Goal: Task Accomplishment & Management: Manage account settings

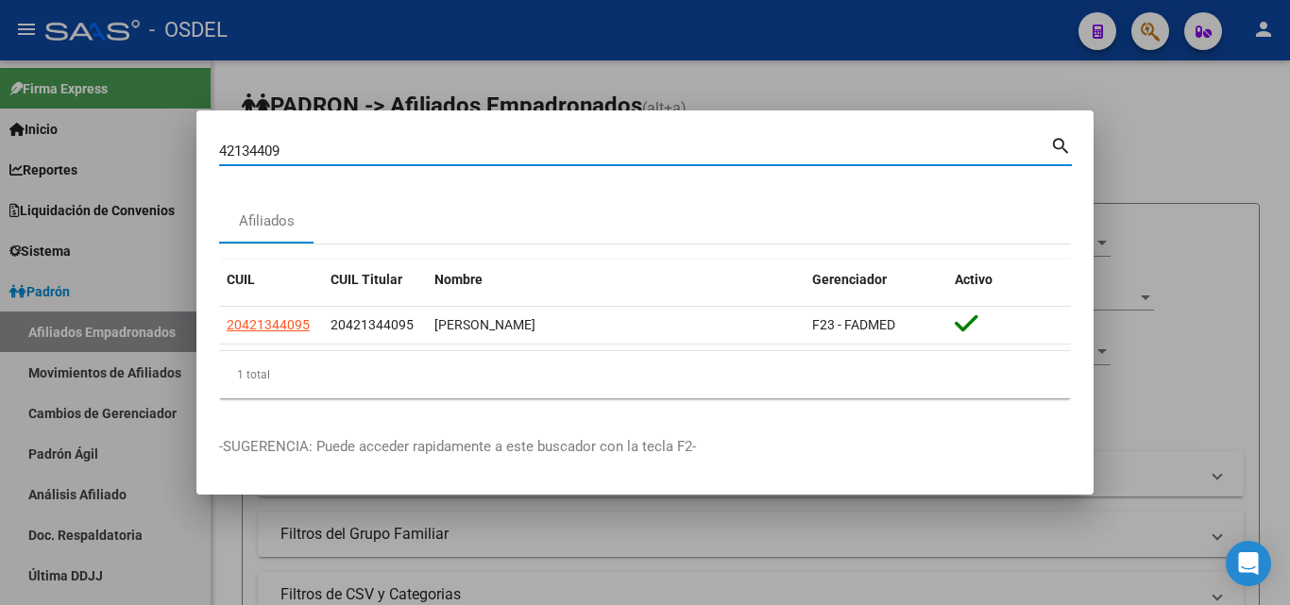
drag, startPoint x: 290, startPoint y: 155, endPoint x: 223, endPoint y: 155, distance: 67.1
click at [223, 155] on input "42134409" at bounding box center [634, 151] width 831 height 17
paste input "2738658023"
drag, startPoint x: 235, startPoint y: 147, endPoint x: 196, endPoint y: 133, distance: 41.2
click at [196, 133] on mat-dialog-content "2738658023 Buscar (apellido, dni, cuil, nro traspaso, cuit, obra social) search…" at bounding box center [644, 273] width 897 height 280
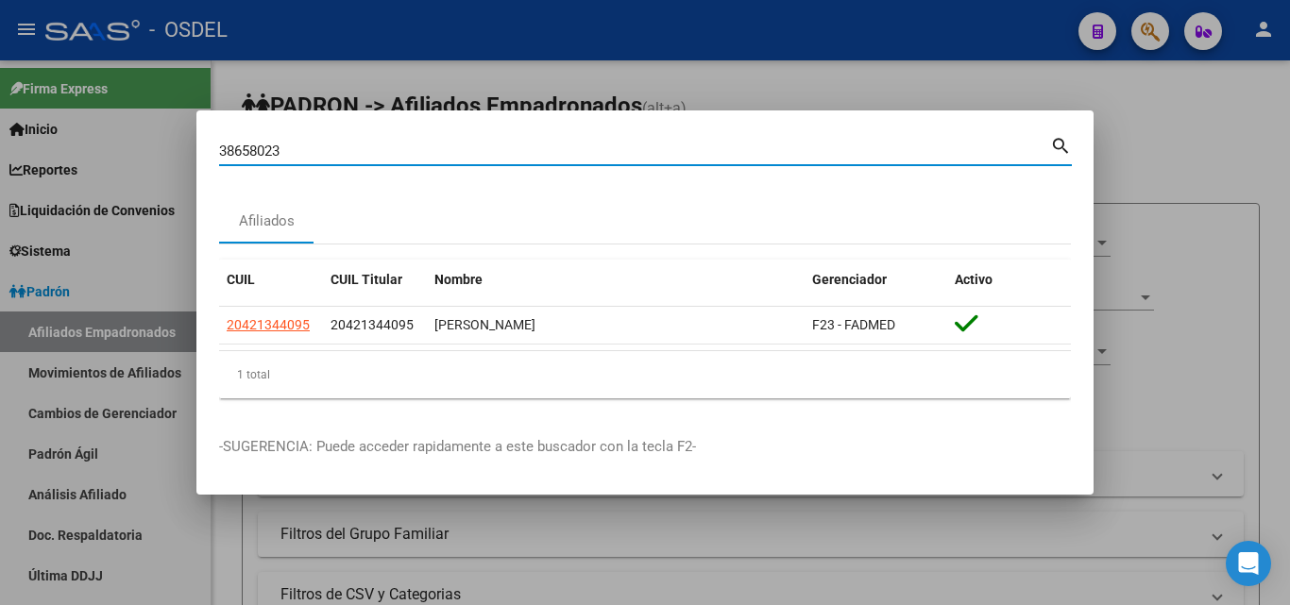
type input "38658023"
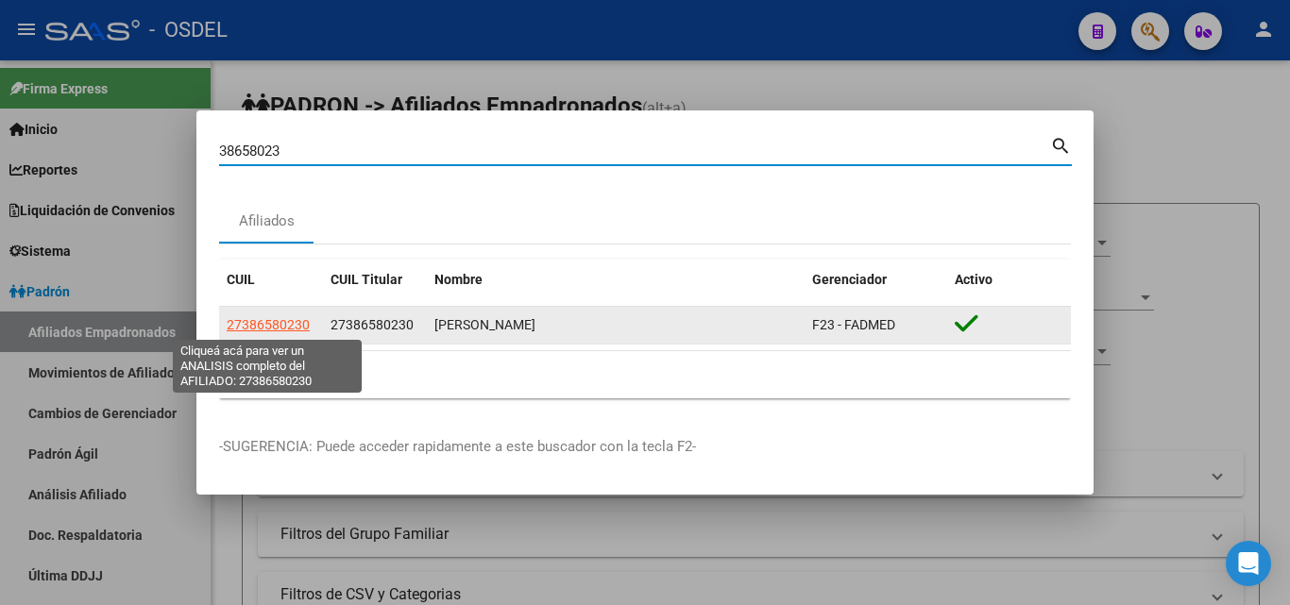
click at [293, 327] on span "27386580230" at bounding box center [268, 324] width 83 height 15
type textarea "27386580230"
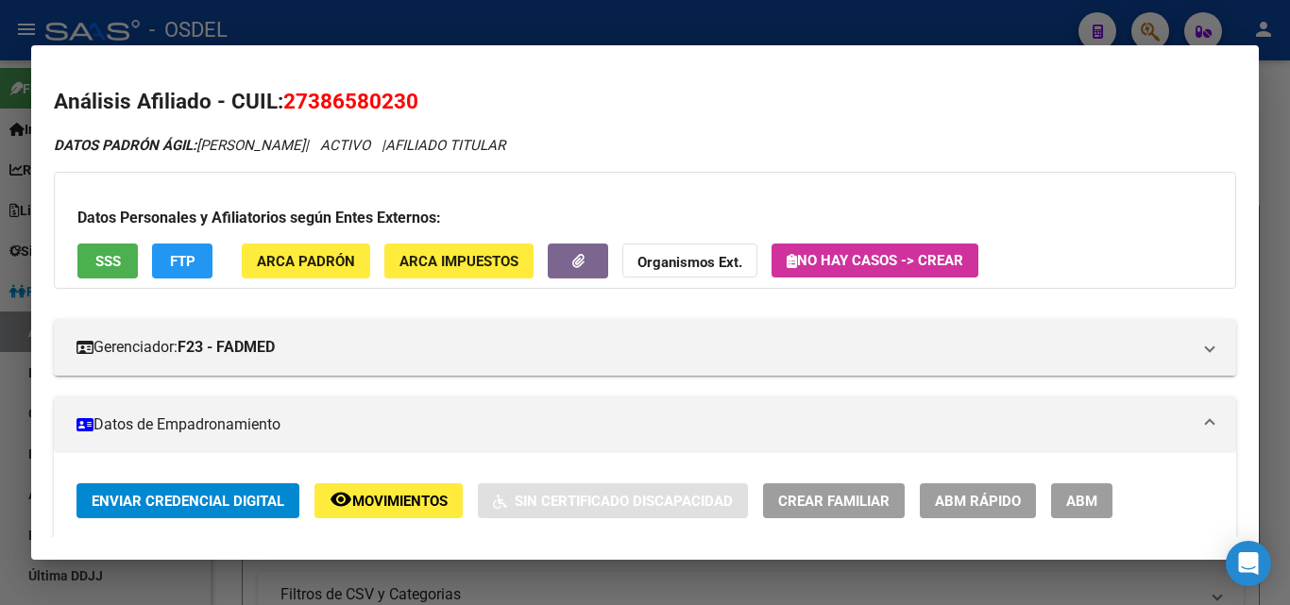
click at [109, 256] on span "SSS" at bounding box center [107, 261] width 25 height 17
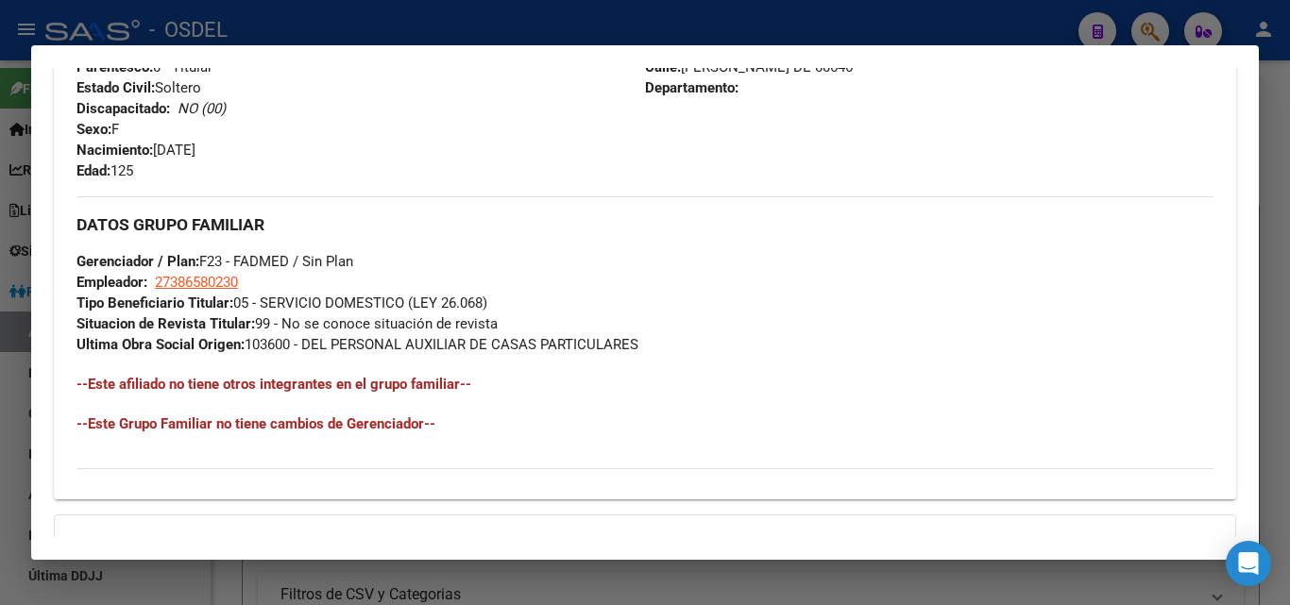
scroll to position [986, 0]
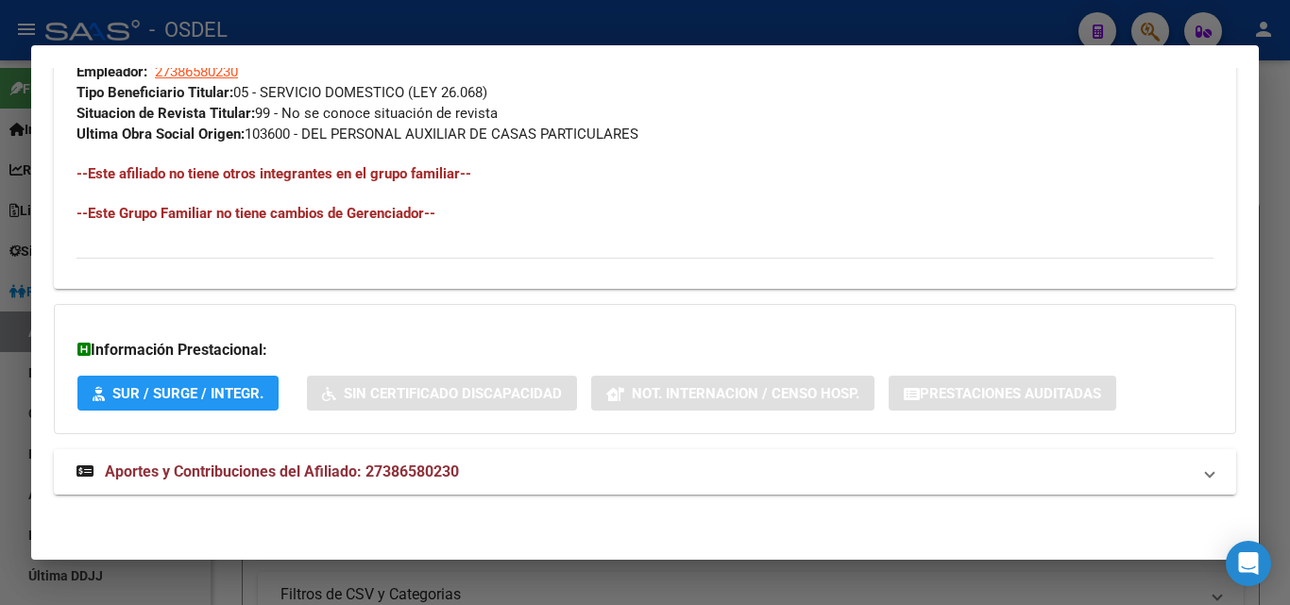
click at [350, 478] on span "Aportes y Contribuciones del Afiliado: 27386580230" at bounding box center [282, 472] width 354 height 18
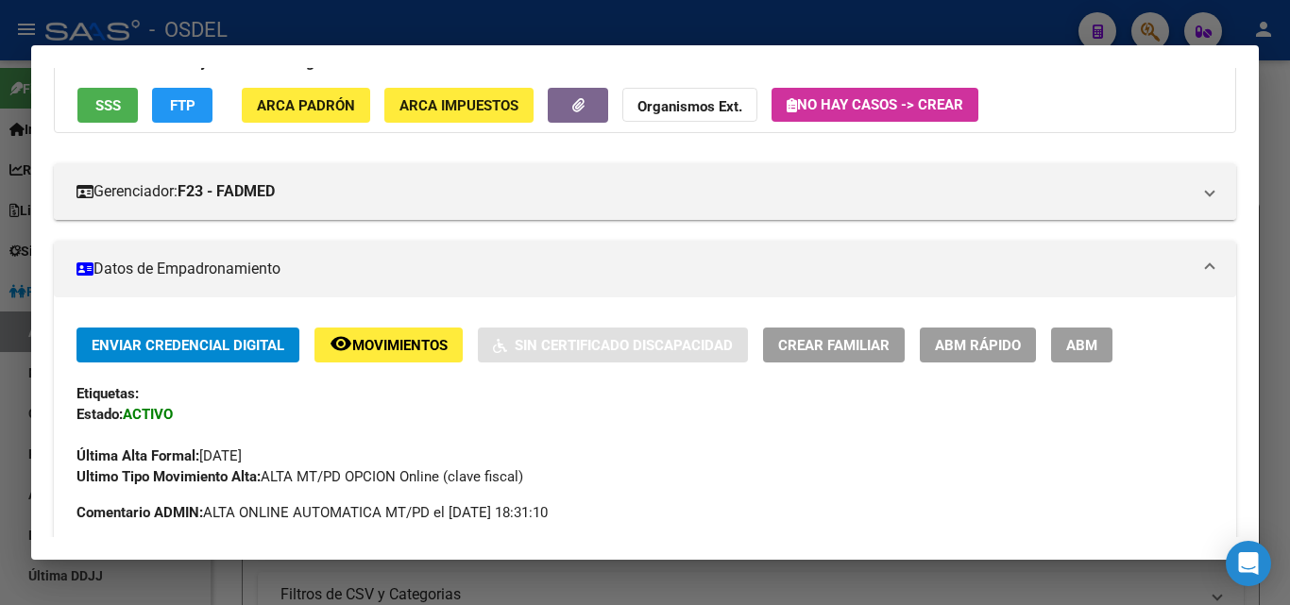
scroll to position [152, 0]
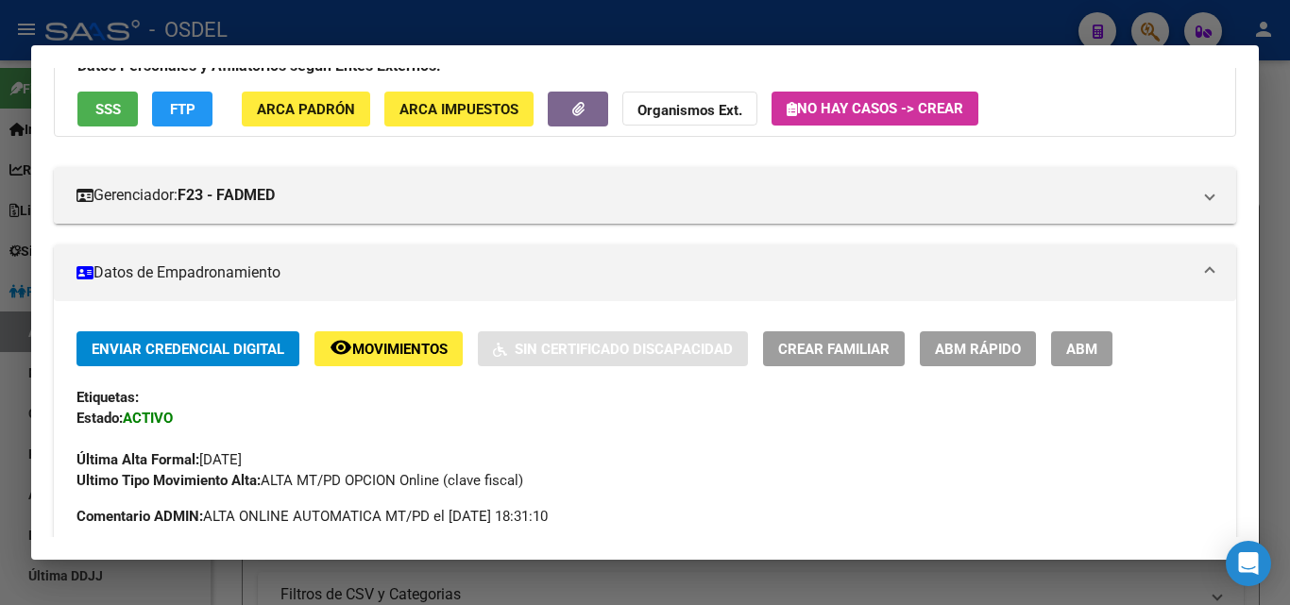
click at [1093, 354] on span "ABM" at bounding box center [1081, 349] width 31 height 17
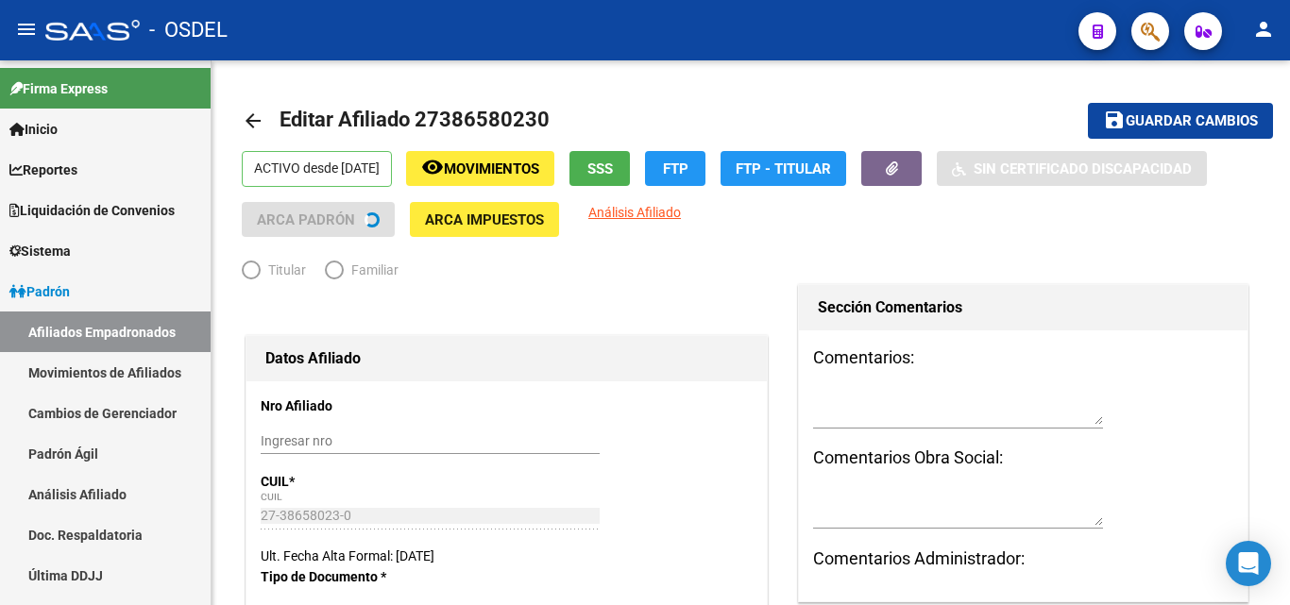
radio input "true"
type input "27-38658023-0"
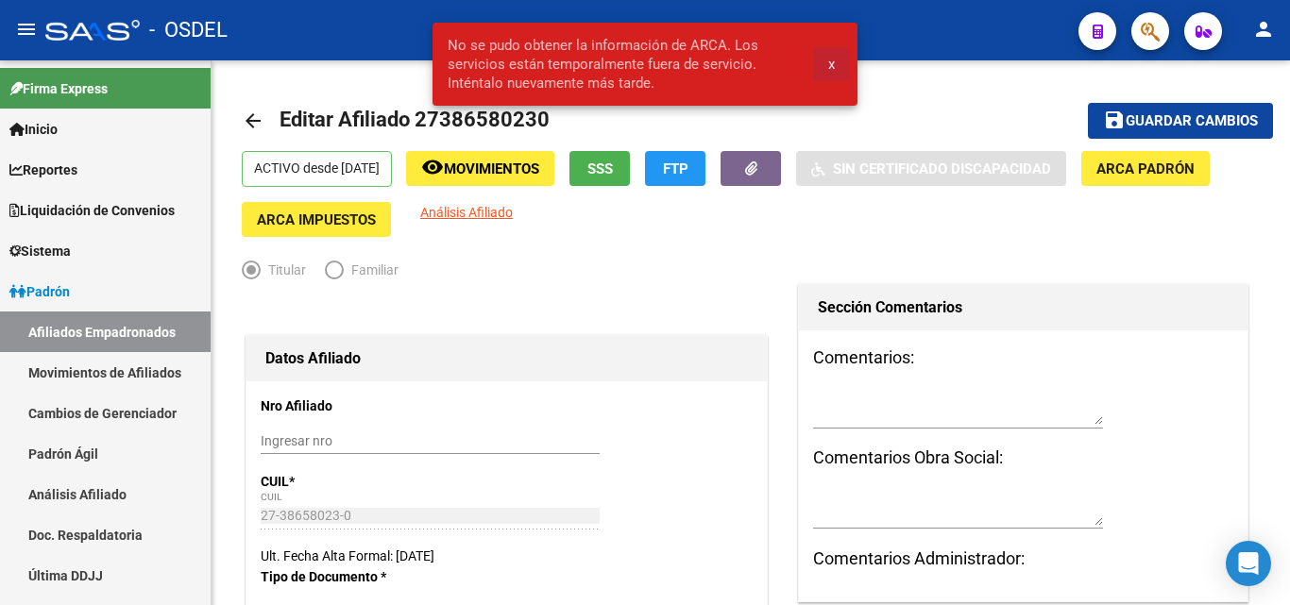
click at [831, 66] on span "x" at bounding box center [831, 64] width 7 height 17
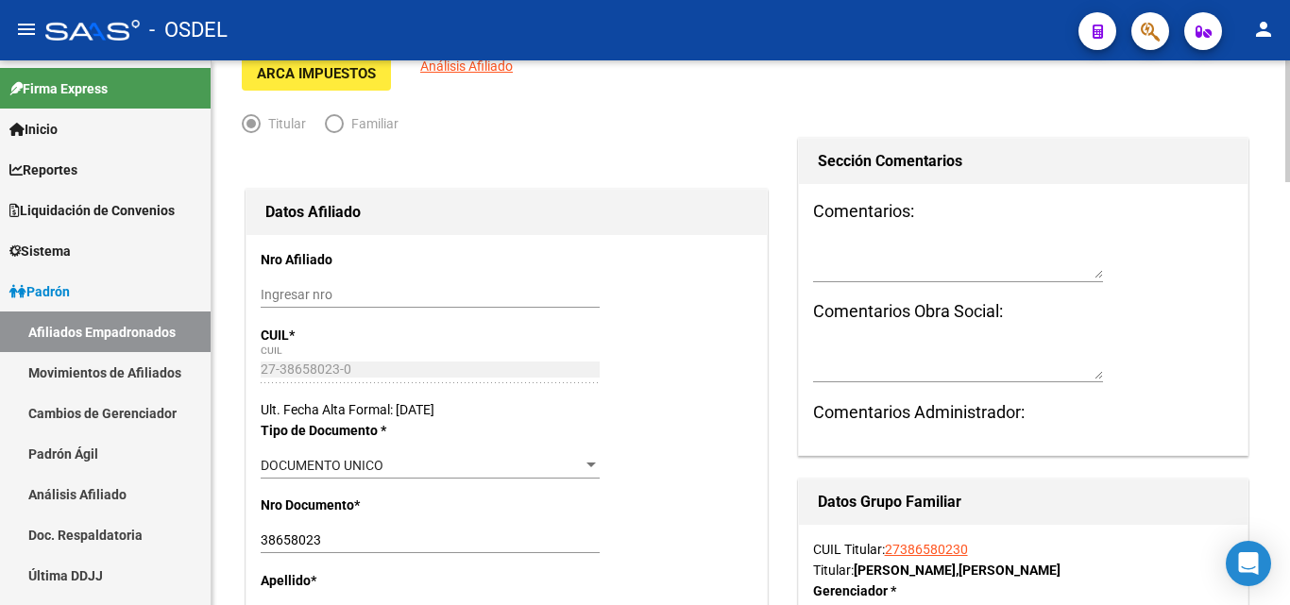
scroll to position [189, 0]
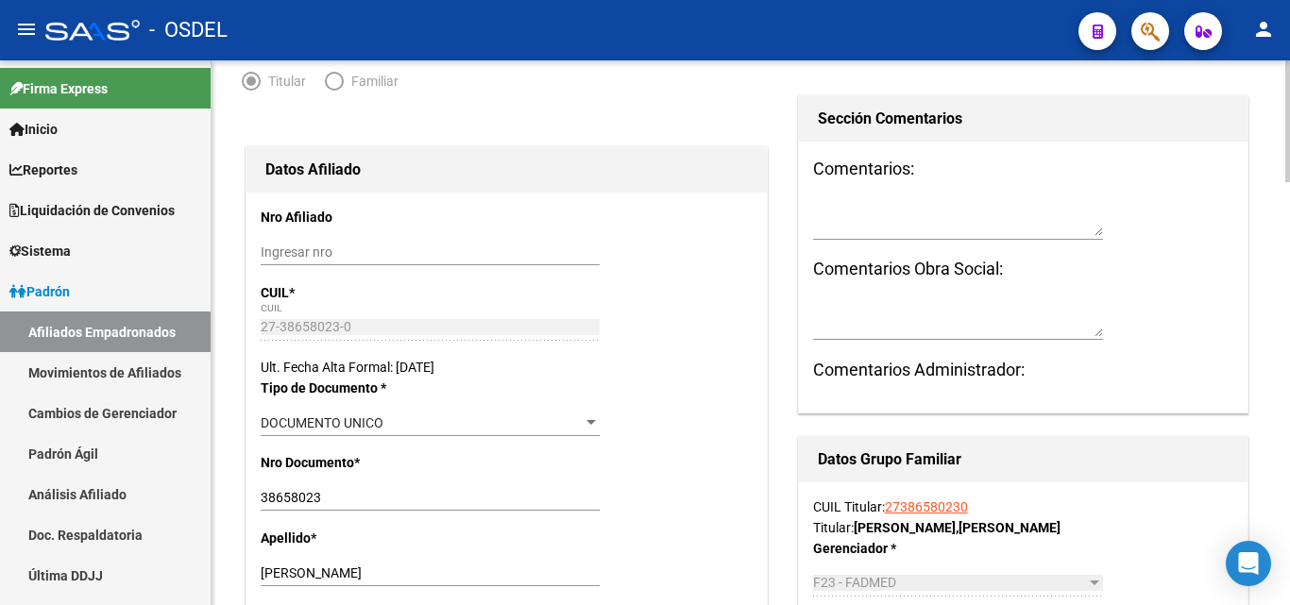
click at [320, 248] on input "Ingresar nro" at bounding box center [430, 253] width 339 height 16
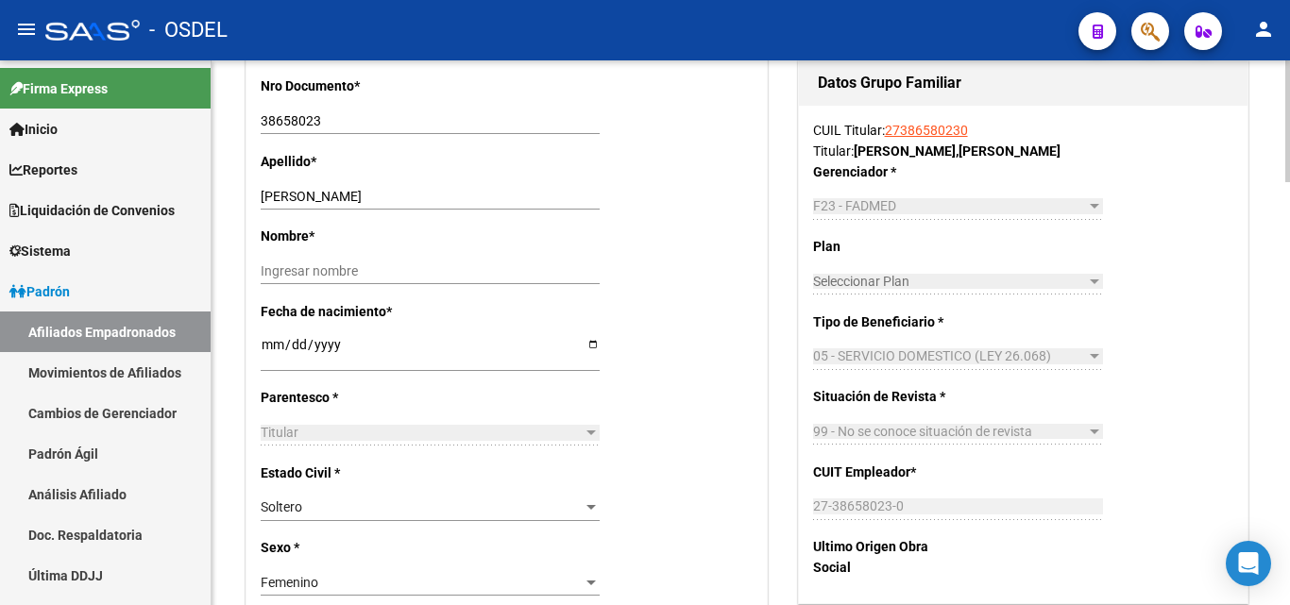
scroll to position [567, 0]
type input "27386580230"
drag, startPoint x: 334, startPoint y: 191, endPoint x: 396, endPoint y: 192, distance: 61.4
click at [396, 192] on input "[PERSON_NAME]" at bounding box center [430, 196] width 339 height 16
type input "[PERSON_NAME]"
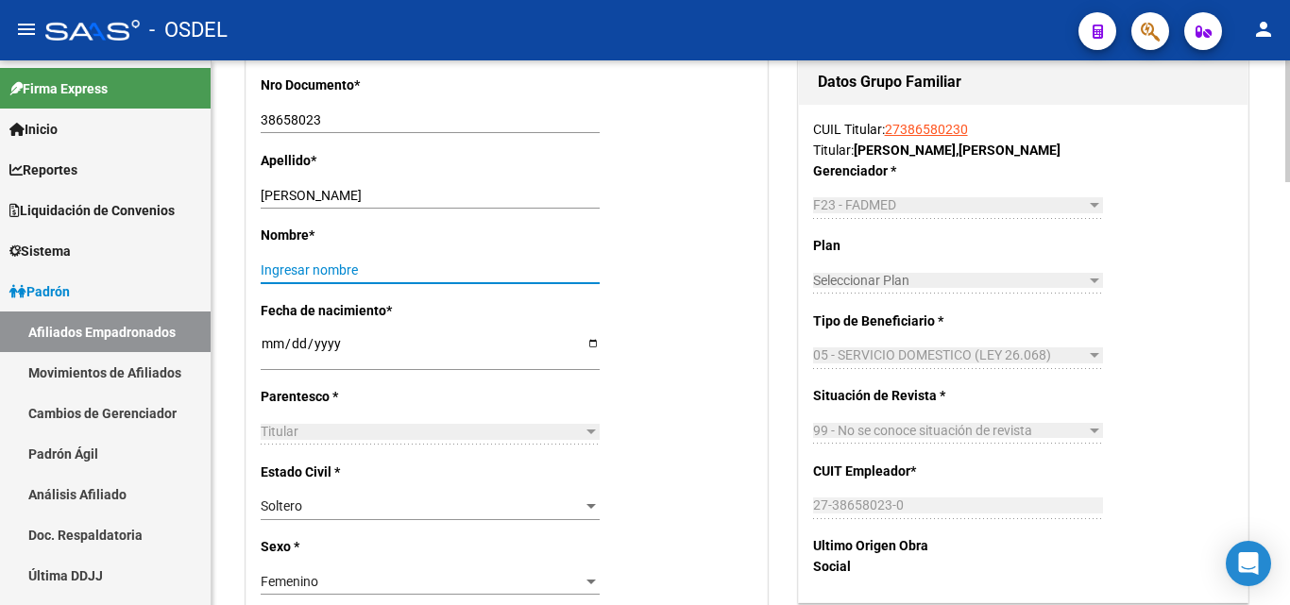
click at [331, 271] on input "Ingresar nombre" at bounding box center [430, 271] width 339 height 16
type input "s"
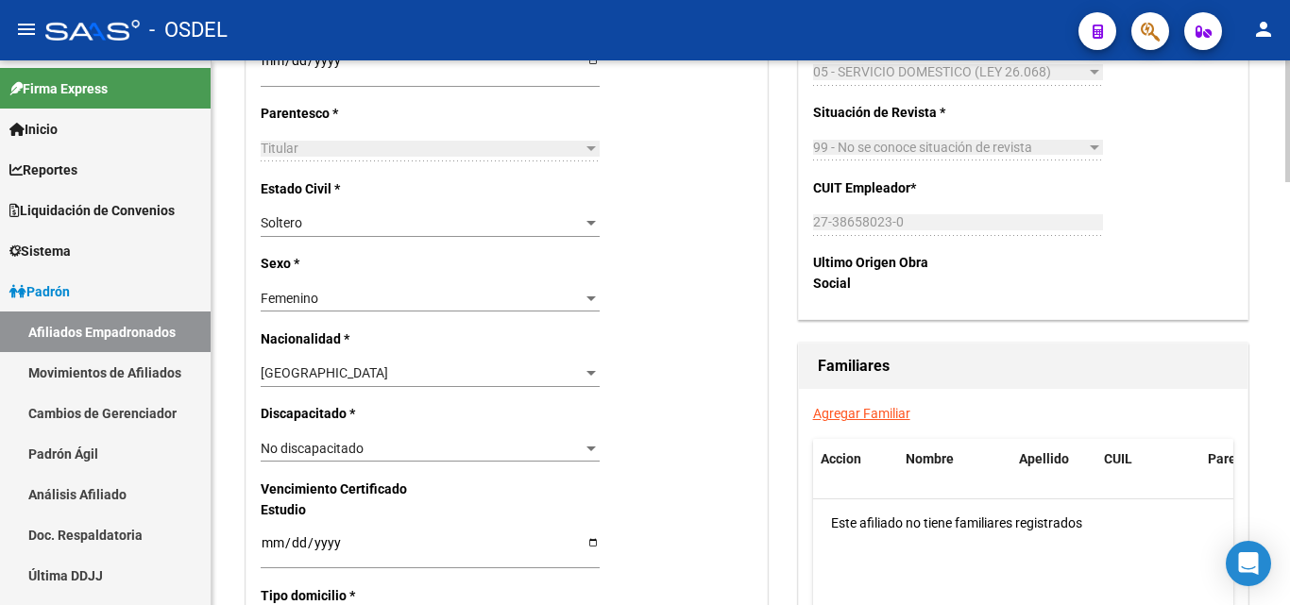
scroll to position [661, 0]
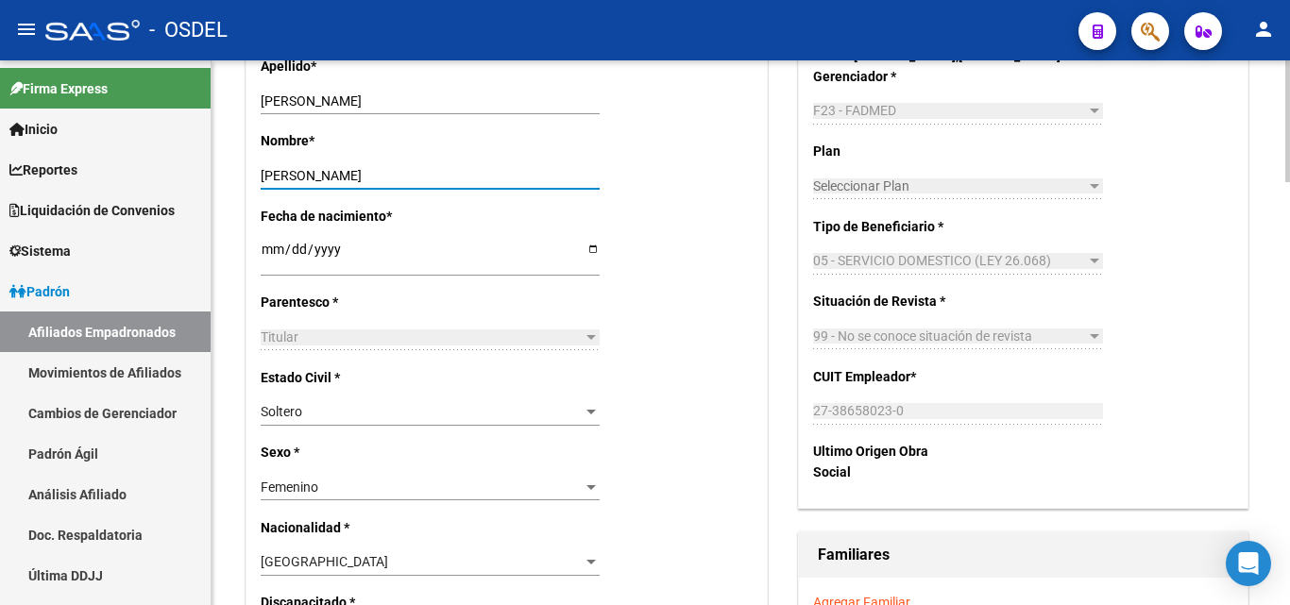
type input "[PERSON_NAME]"
click at [340, 248] on input "[DATE]" at bounding box center [430, 256] width 339 height 28
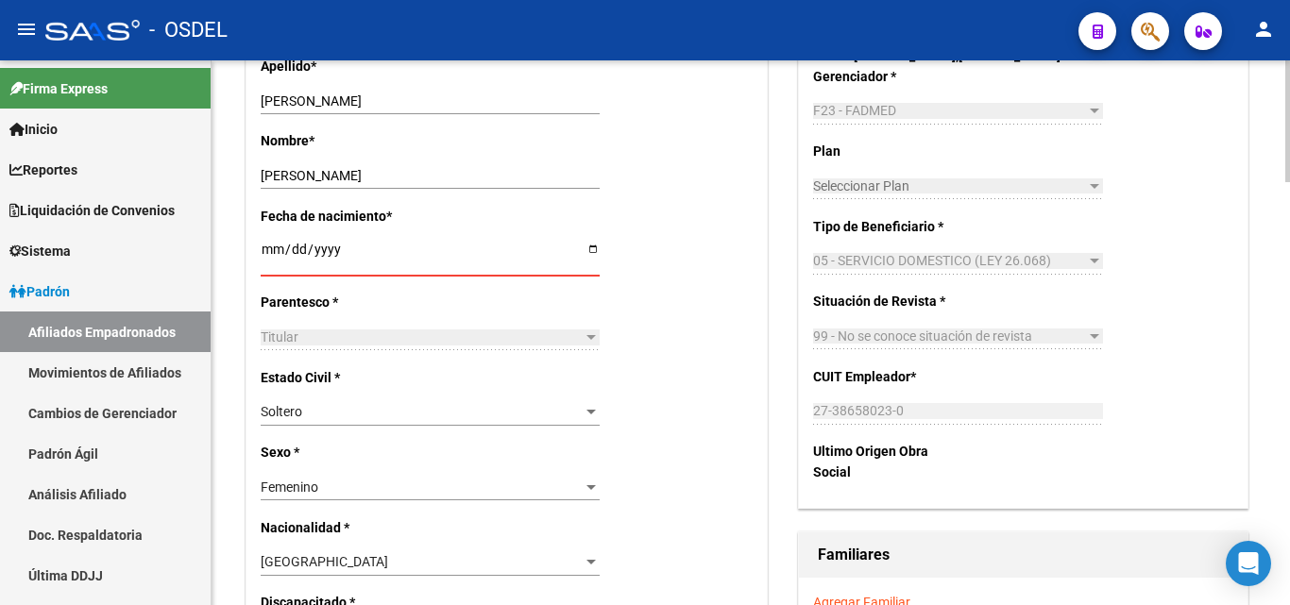
type input "[DATE]"
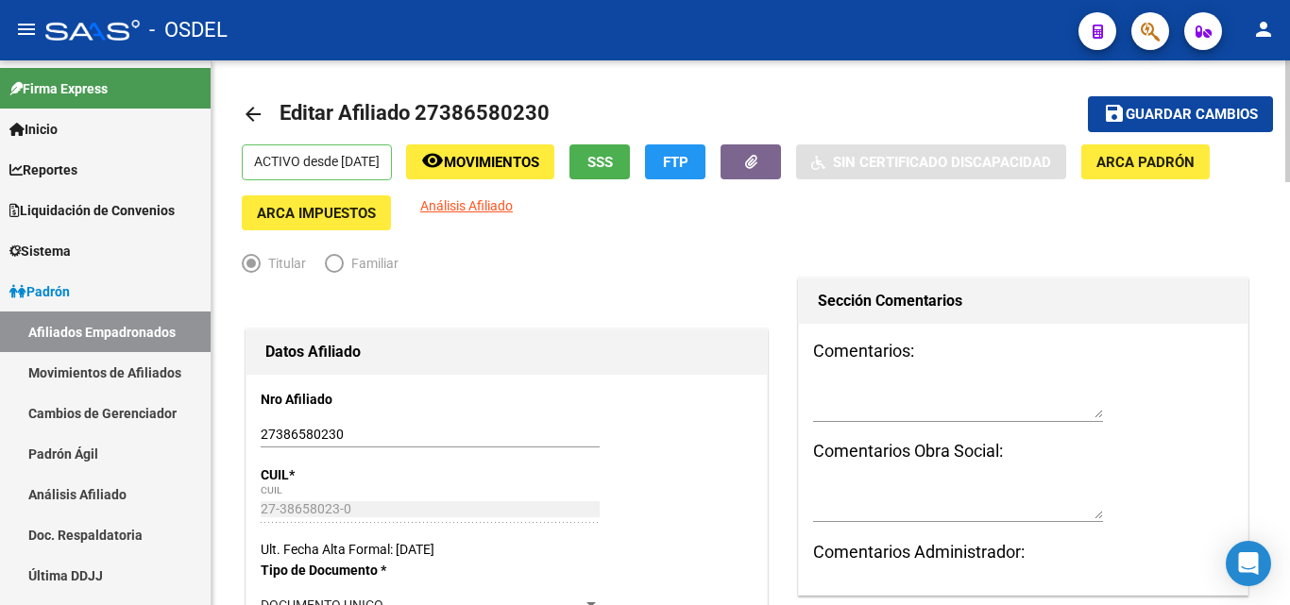
scroll to position [0, 0]
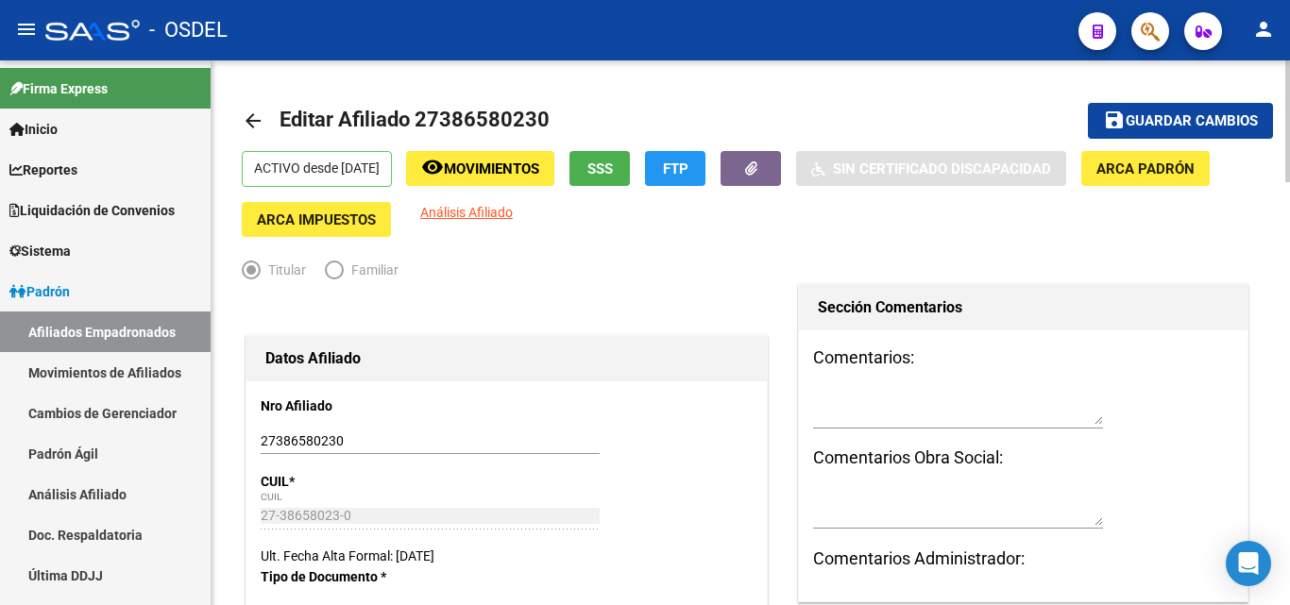
click at [1189, 116] on span "Guardar cambios" at bounding box center [1192, 121] width 132 height 17
click at [1224, 108] on button "save Guardar cambios" at bounding box center [1180, 120] width 185 height 35
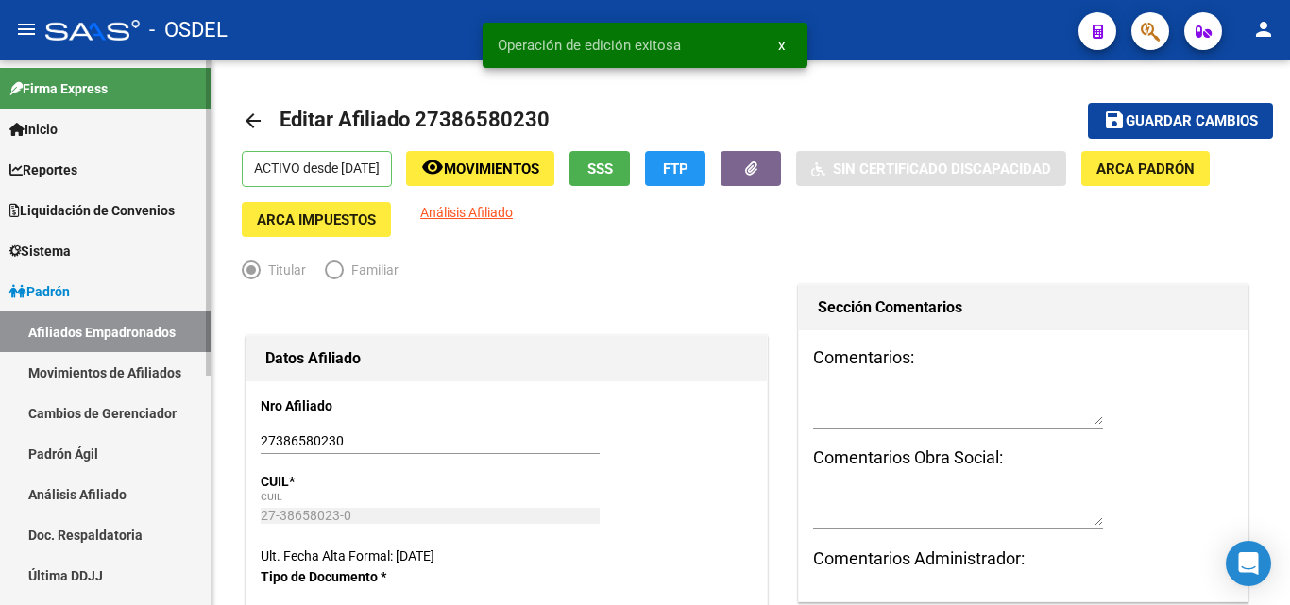
click at [48, 126] on span "Inicio" at bounding box center [33, 129] width 48 height 21
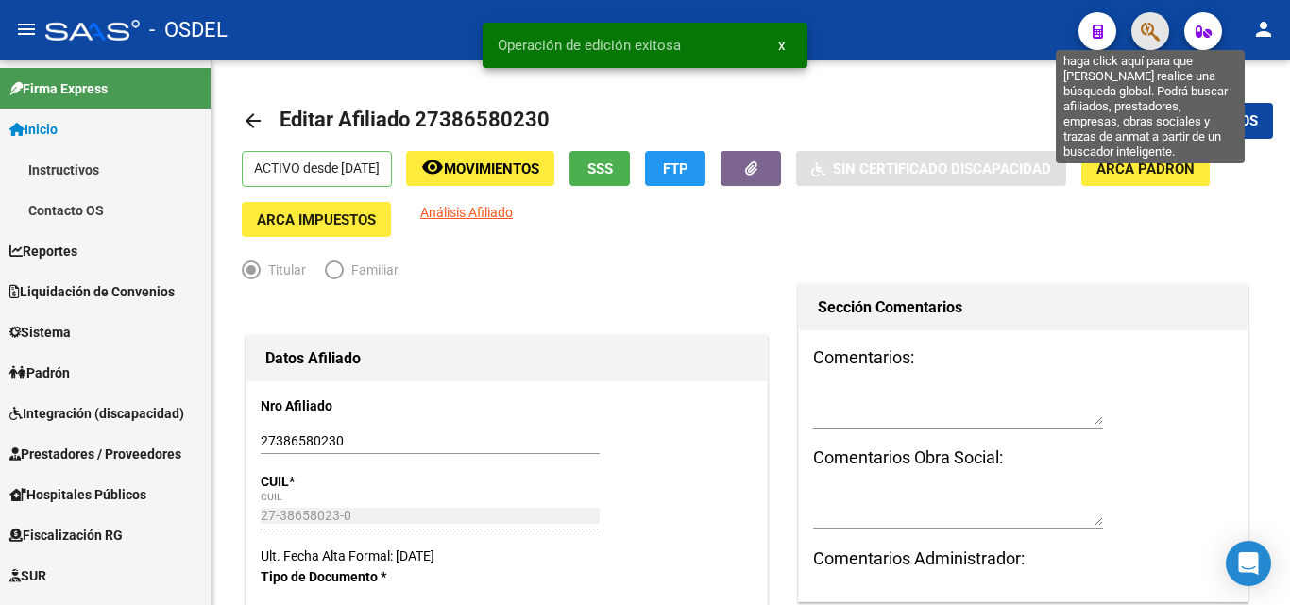
click at [1147, 25] on icon "button" at bounding box center [1150, 32] width 19 height 22
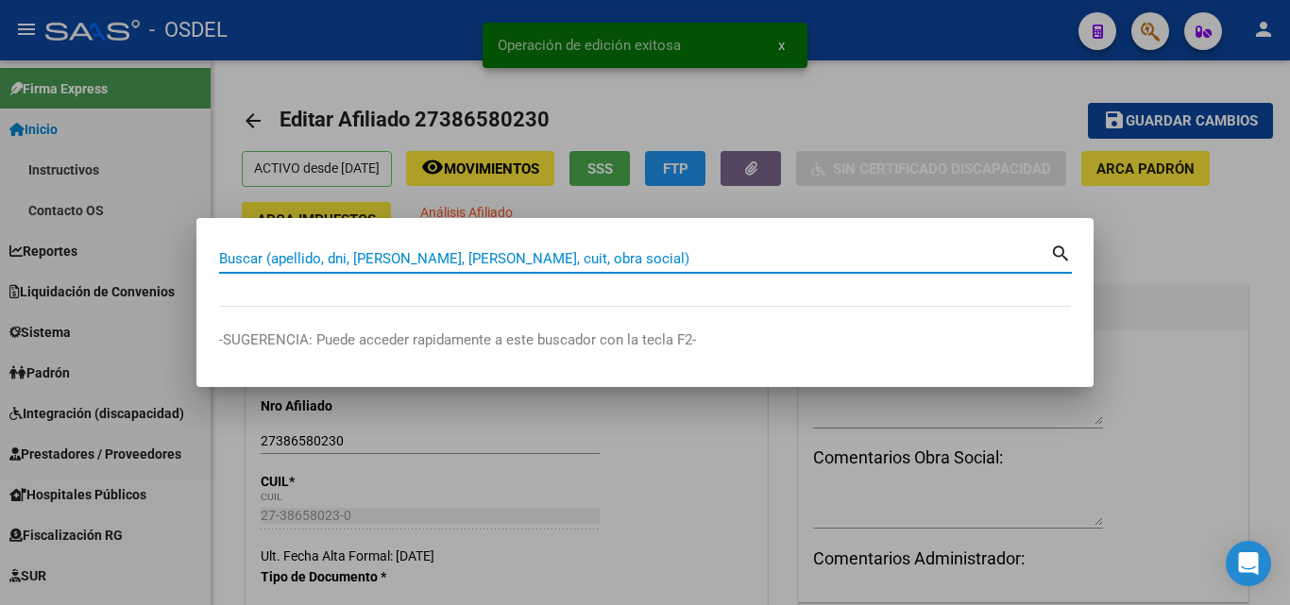
click at [380, 255] on input "Buscar (apellido, dni, [PERSON_NAME], [PERSON_NAME], cuit, obra social)" at bounding box center [634, 258] width 831 height 17
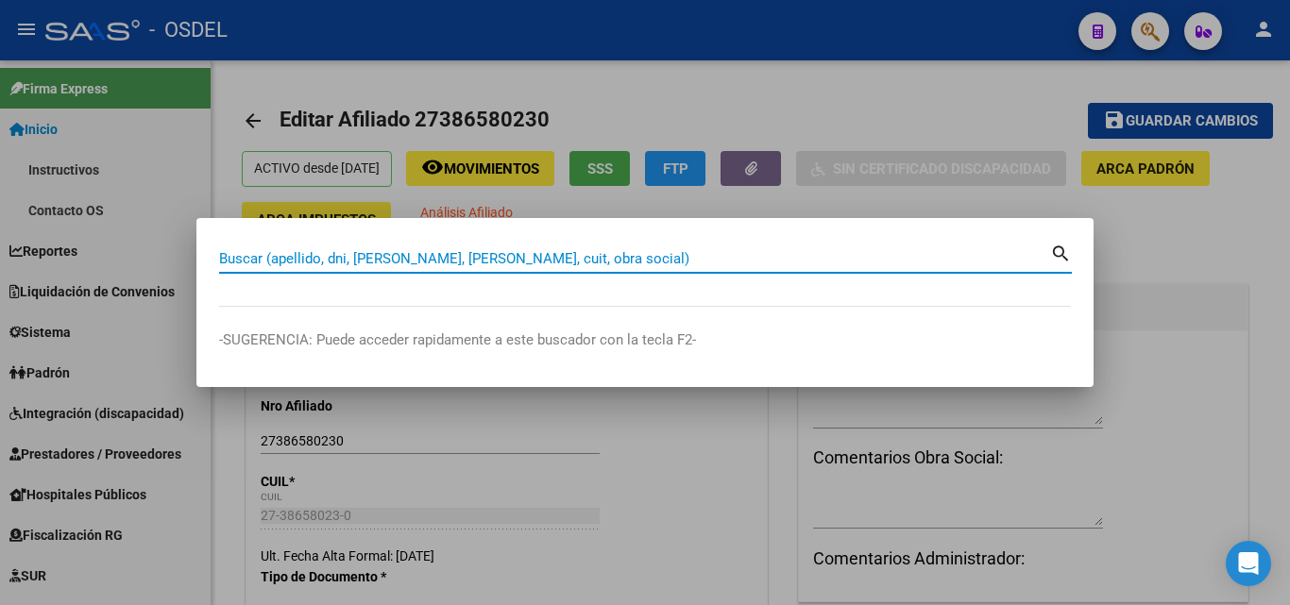
paste input "27386580230"
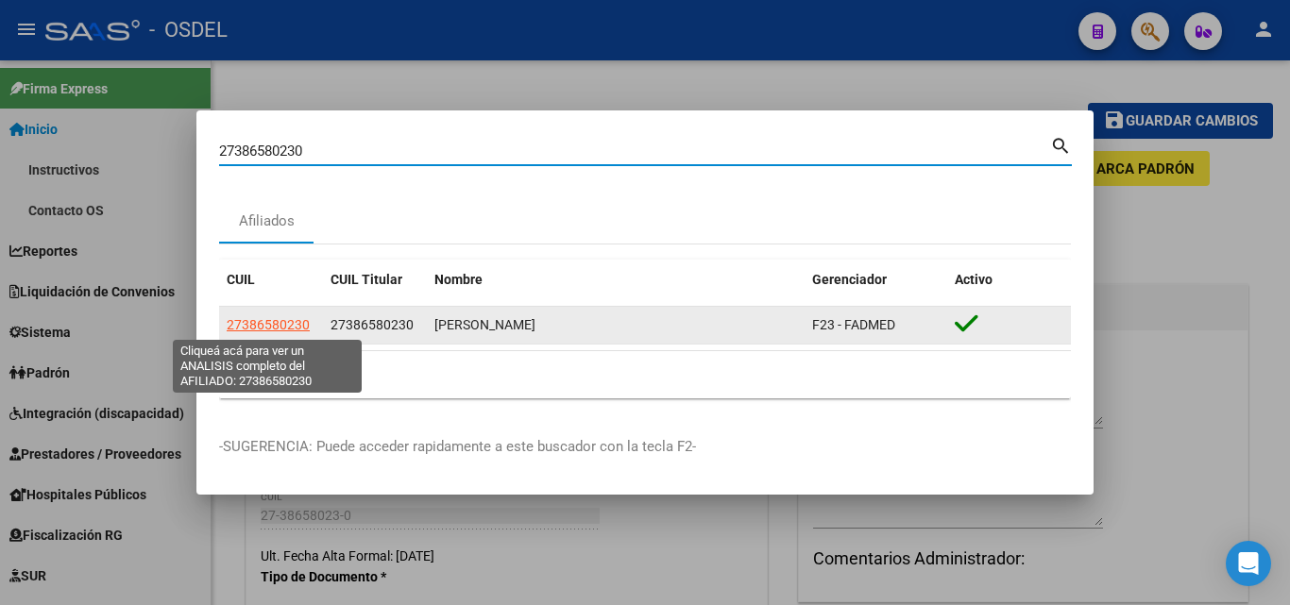
click at [282, 328] on span "27386580230" at bounding box center [268, 324] width 83 height 15
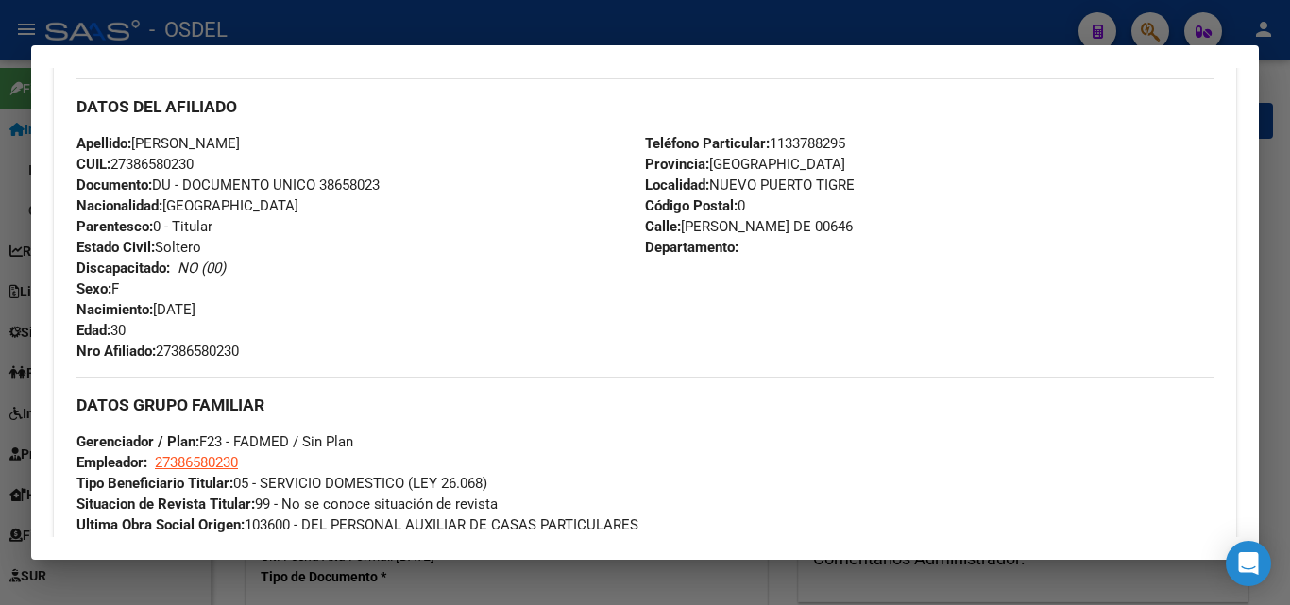
scroll to position [637, 0]
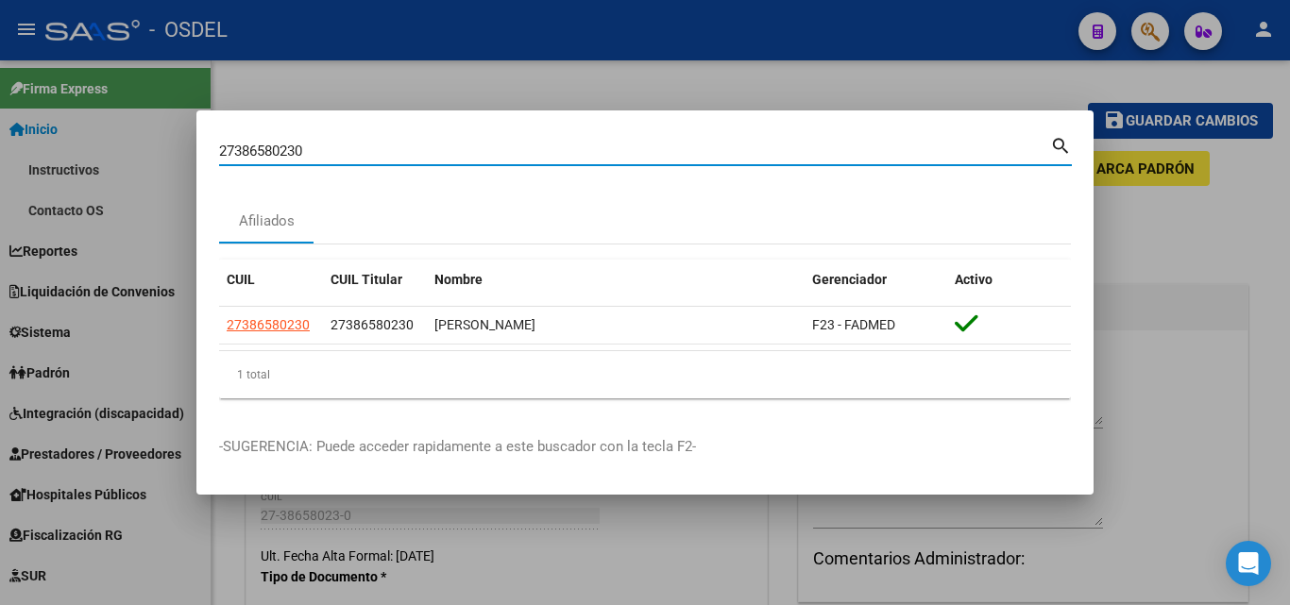
drag, startPoint x: 327, startPoint y: 159, endPoint x: 199, endPoint y: 156, distance: 127.5
click at [199, 156] on mat-dialog-content "27386580230 Buscar (apellido, dni, cuil, [PERSON_NAME], cuit, obra social) sear…" at bounding box center [644, 273] width 897 height 280
paste input "-38024935-4"
drag, startPoint x: 243, startPoint y: 153, endPoint x: 205, endPoint y: 139, distance: 40.3
click at [205, 139] on mat-dialog-content "27-38024935 Buscar (apellido, dni, cuil, nro traspaso, cuit, obra social) searc…" at bounding box center [644, 273] width 897 height 280
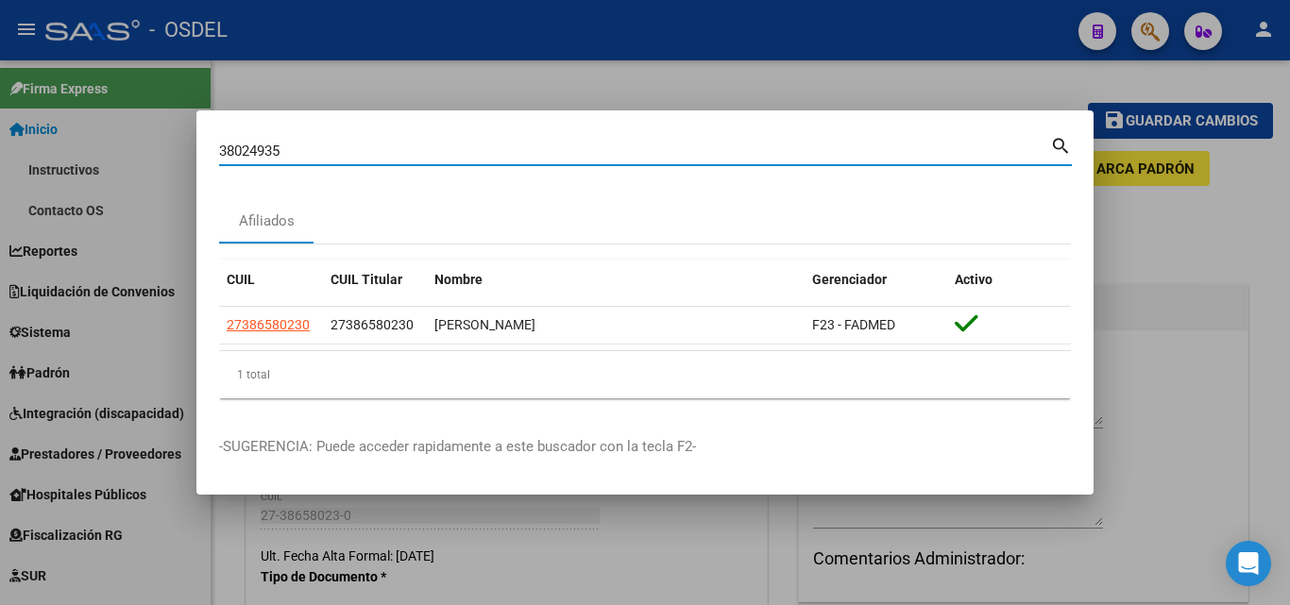
type input "38024935"
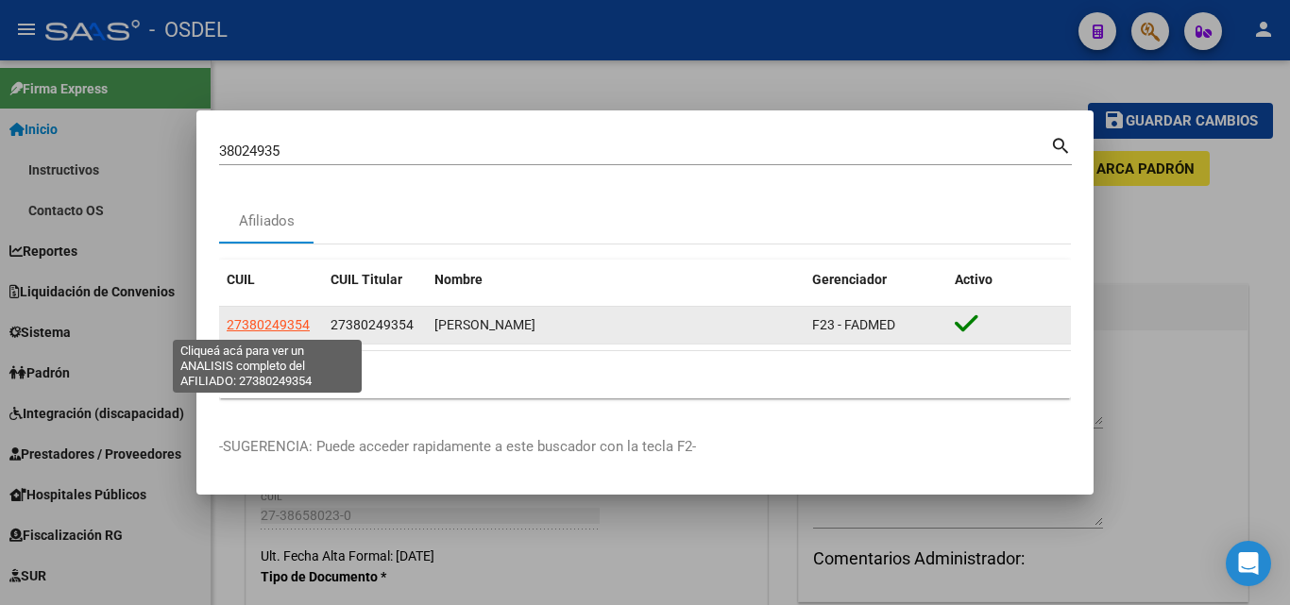
click at [278, 322] on span "27380249354" at bounding box center [268, 324] width 83 height 15
type textarea "27380249354"
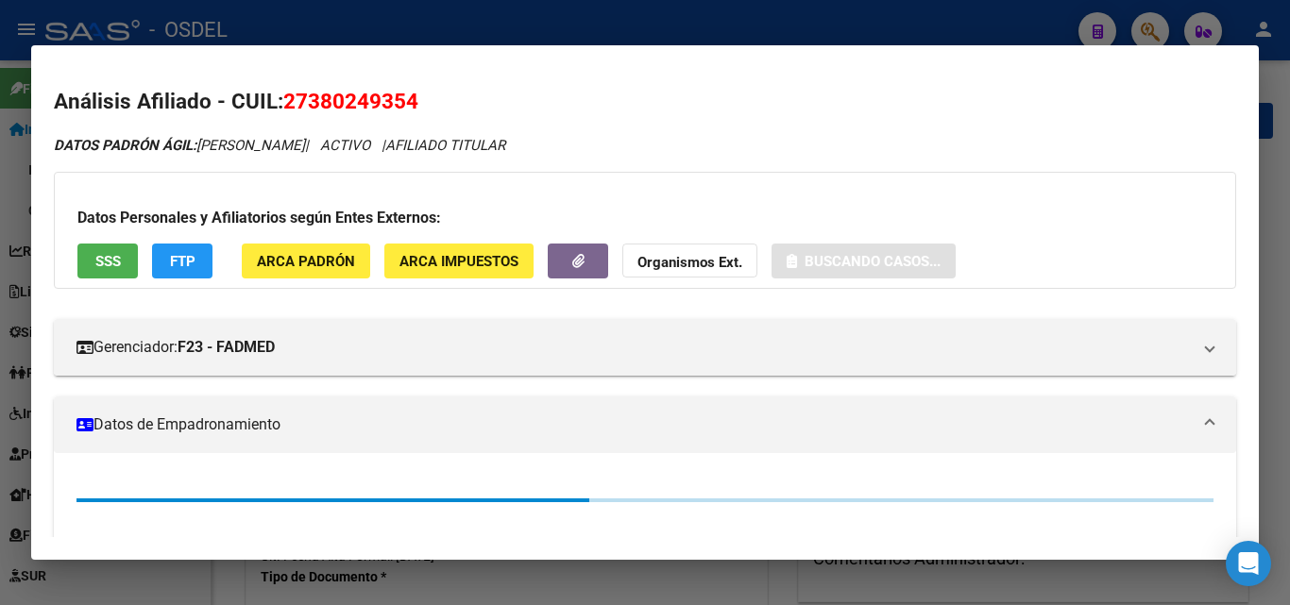
click at [90, 263] on button "SSS" at bounding box center [107, 261] width 60 height 35
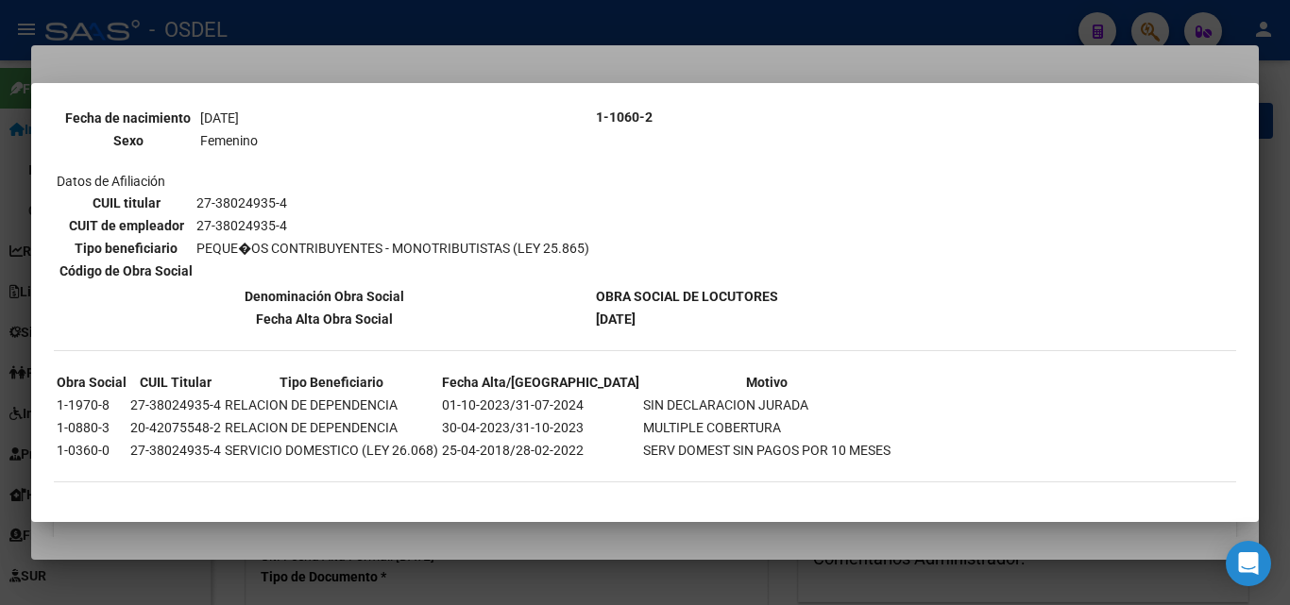
scroll to position [254, 0]
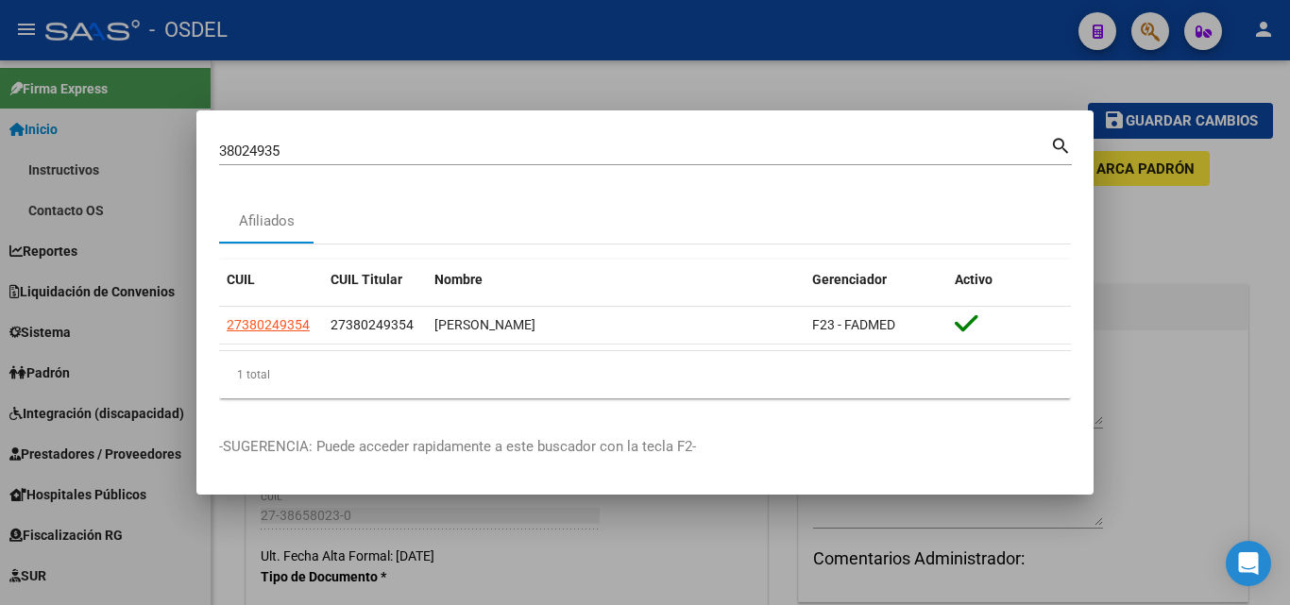
click at [277, 143] on input "38024935" at bounding box center [634, 151] width 831 height 17
drag, startPoint x: 290, startPoint y: 150, endPoint x: 156, endPoint y: 142, distance: 134.4
click at [156, 142] on div "38024935 Buscar (apellido, dni, cuil, nro traspaso, cuit, obra social) search A…" at bounding box center [645, 302] width 1290 height 605
paste input "4617049"
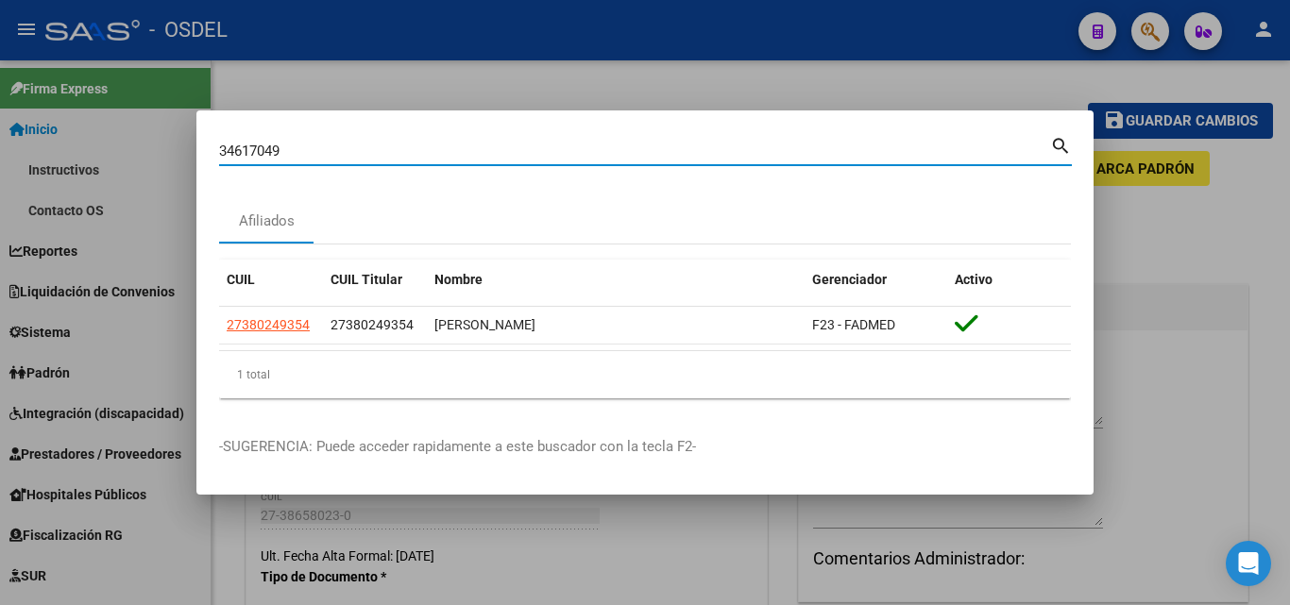
type input "34617049"
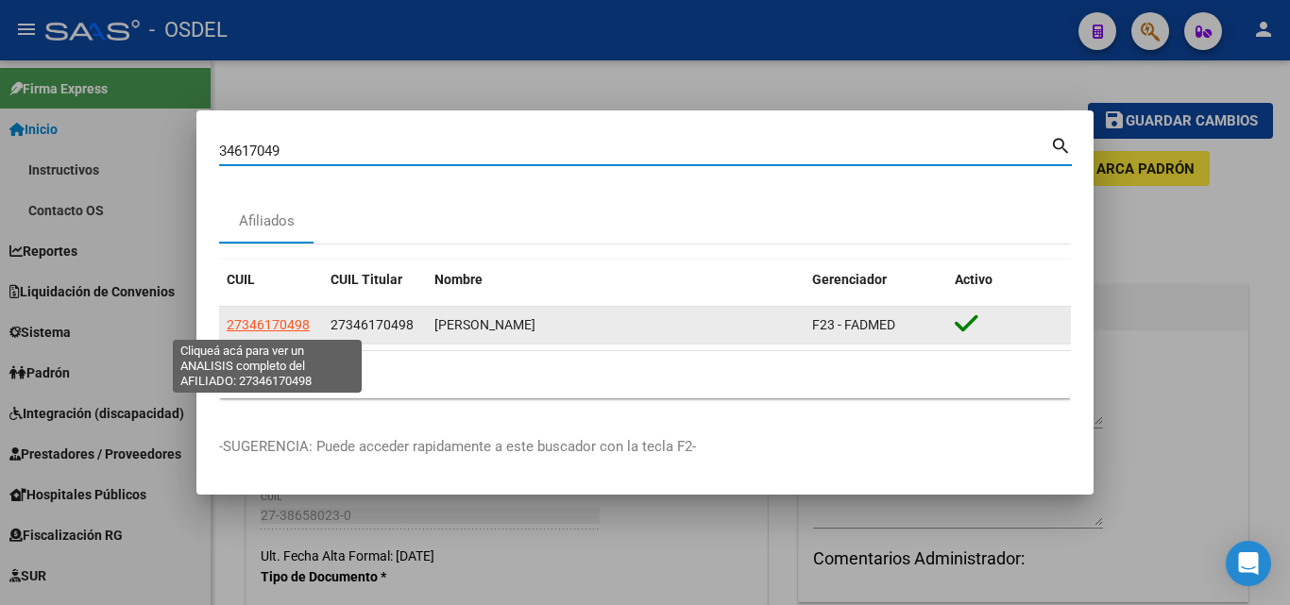
click at [267, 324] on span "27346170498" at bounding box center [268, 324] width 83 height 15
type textarea "27346170498"
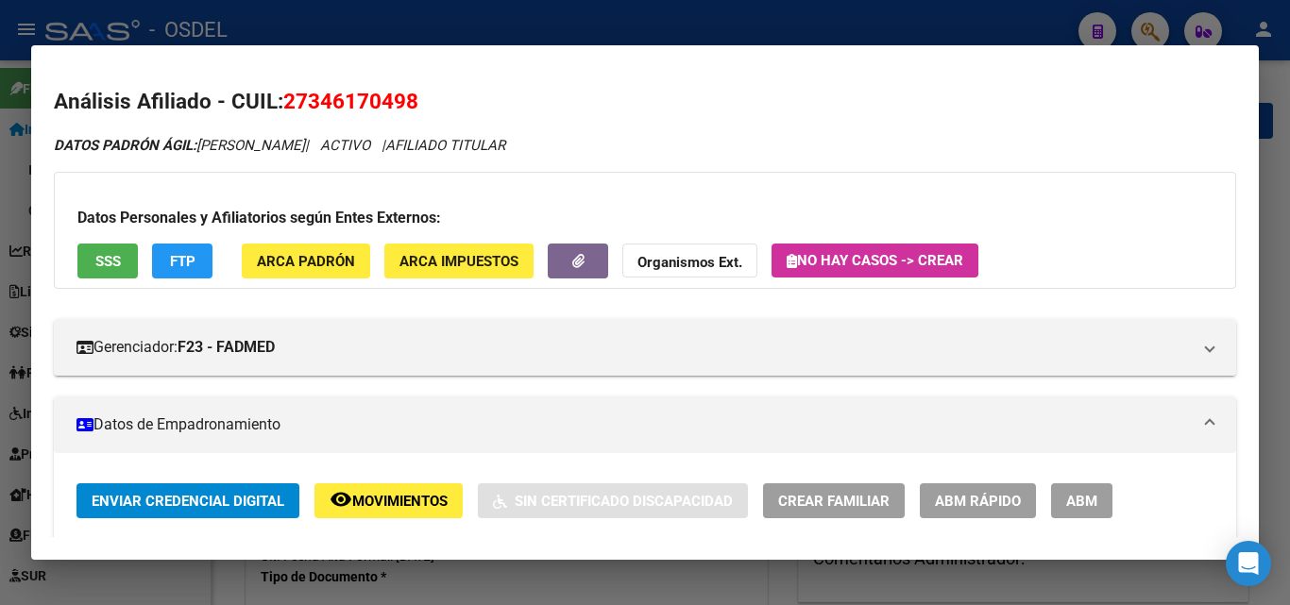
click at [119, 247] on button "SSS" at bounding box center [107, 261] width 60 height 35
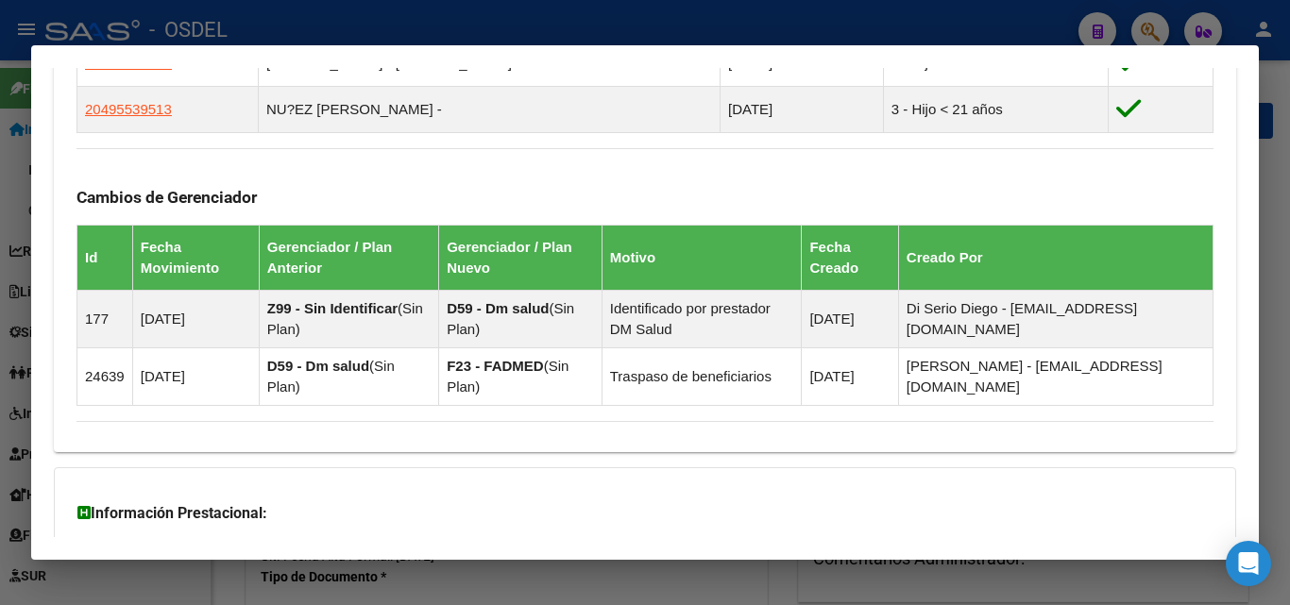
scroll to position [1338, 0]
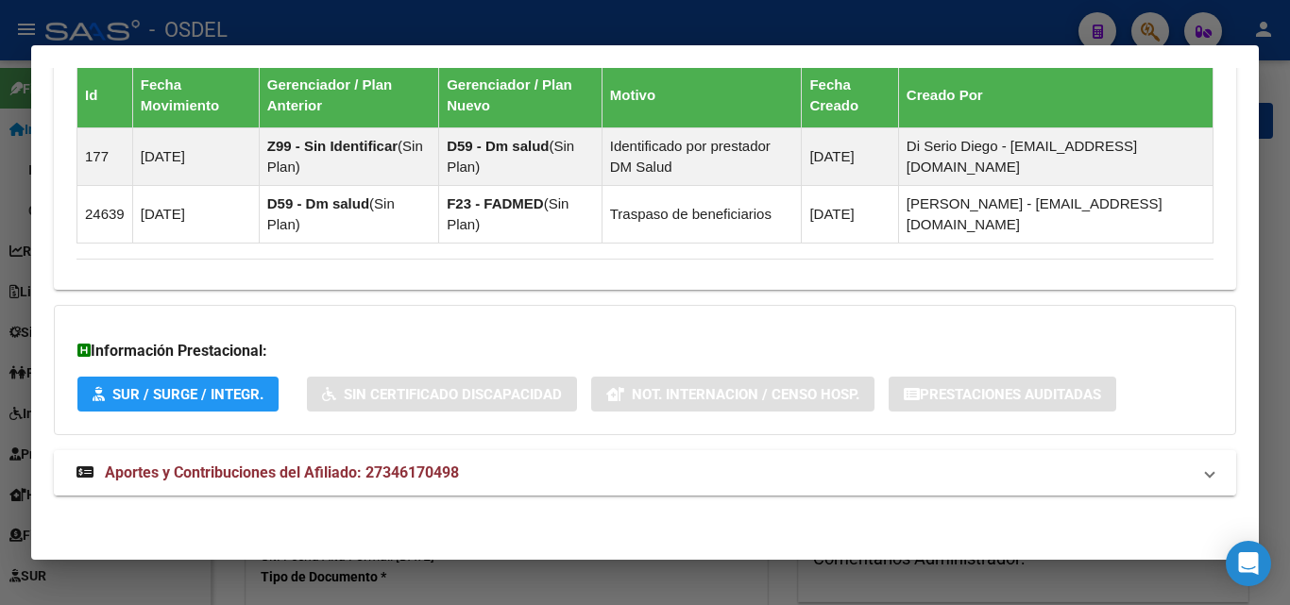
click at [228, 464] on span "Aportes y Contribuciones del Afiliado: 27346170498" at bounding box center [282, 473] width 354 height 18
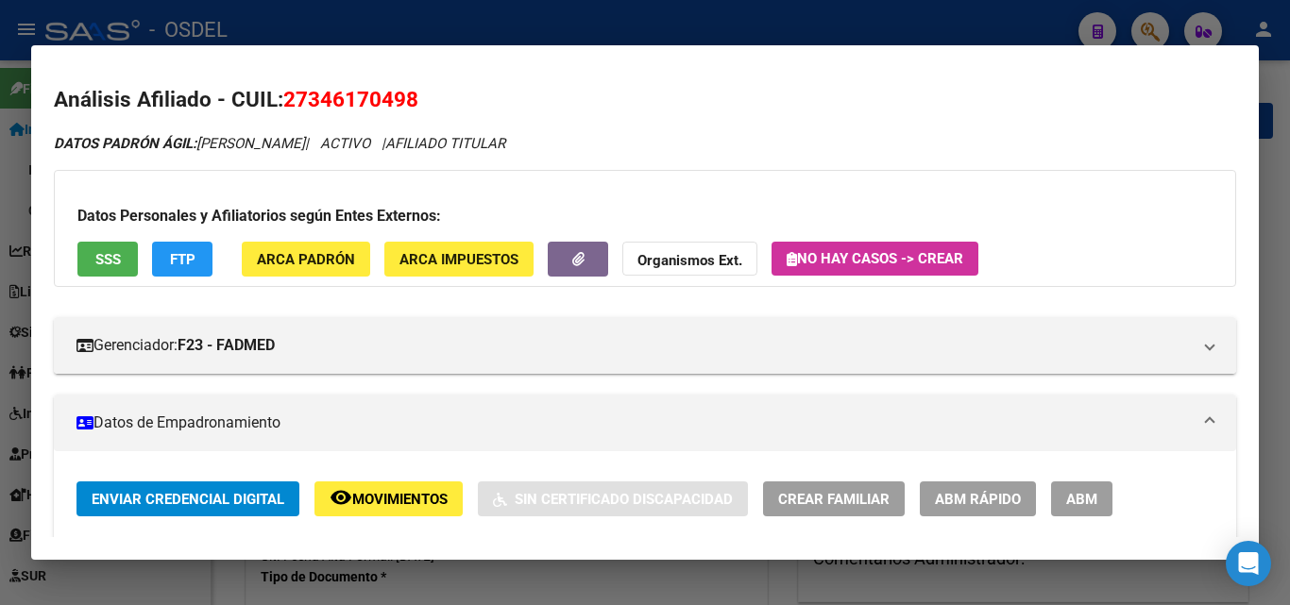
scroll to position [0, 0]
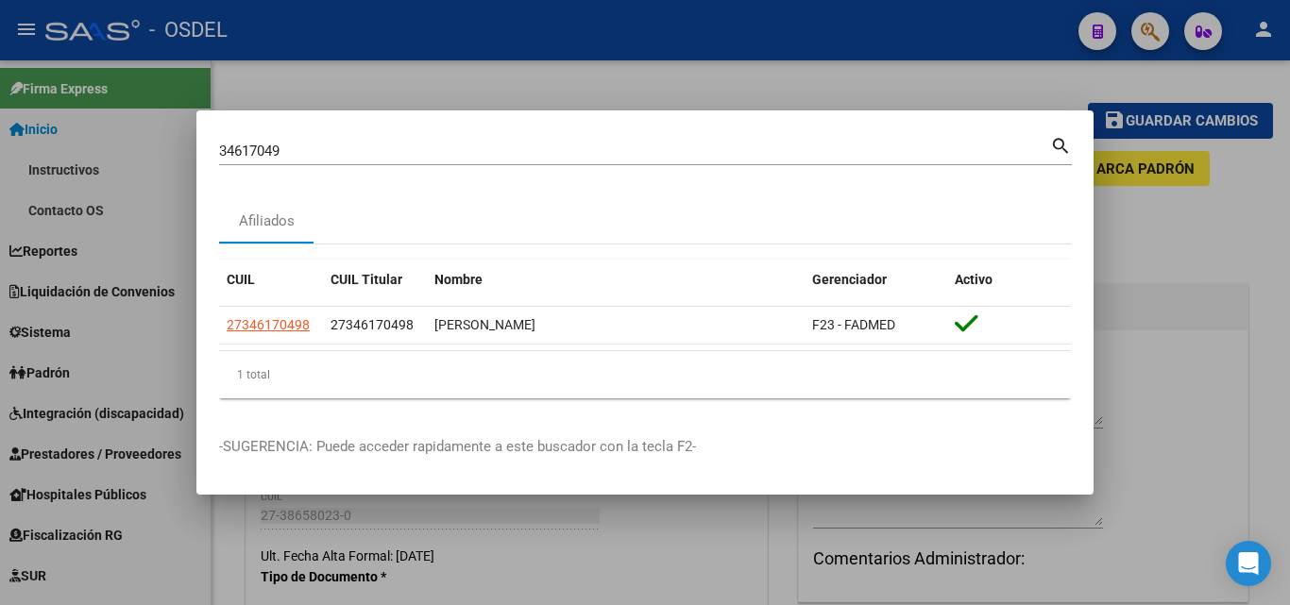
drag, startPoint x: 323, startPoint y: 153, endPoint x: 141, endPoint y: 141, distance: 182.7
click at [141, 141] on div "34617049 Buscar (apellido, dni, cuil, nro traspaso, cuit, obra social) search A…" at bounding box center [645, 302] width 1290 height 605
paste input "27-38024935-4"
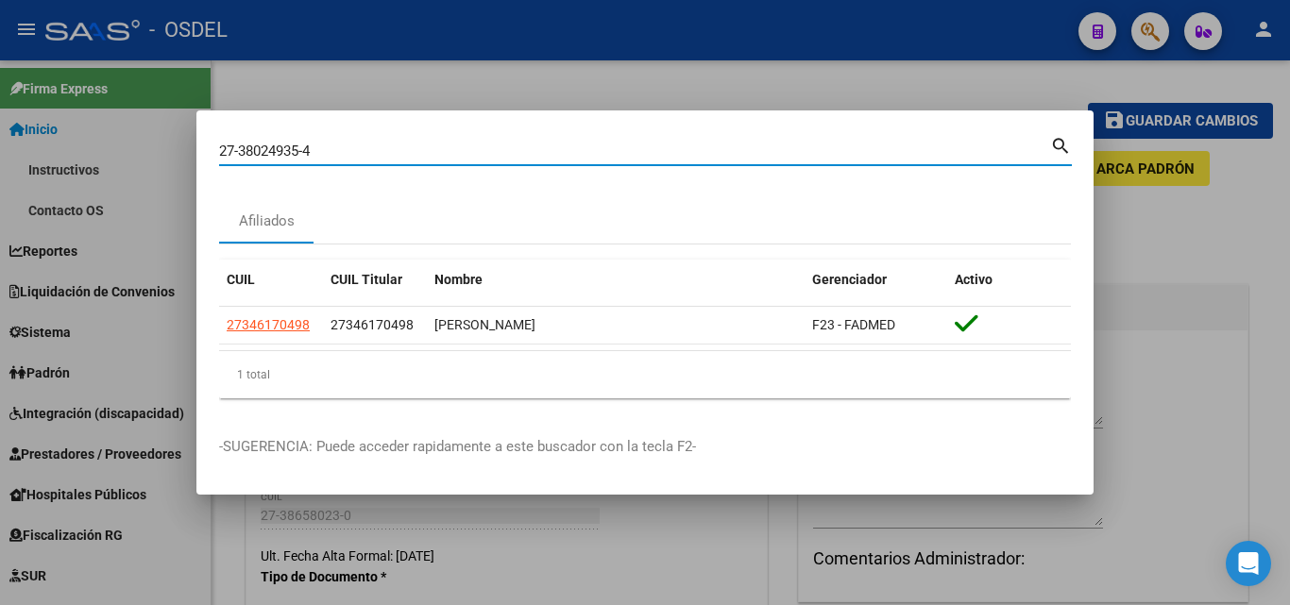
type input "27380249354"
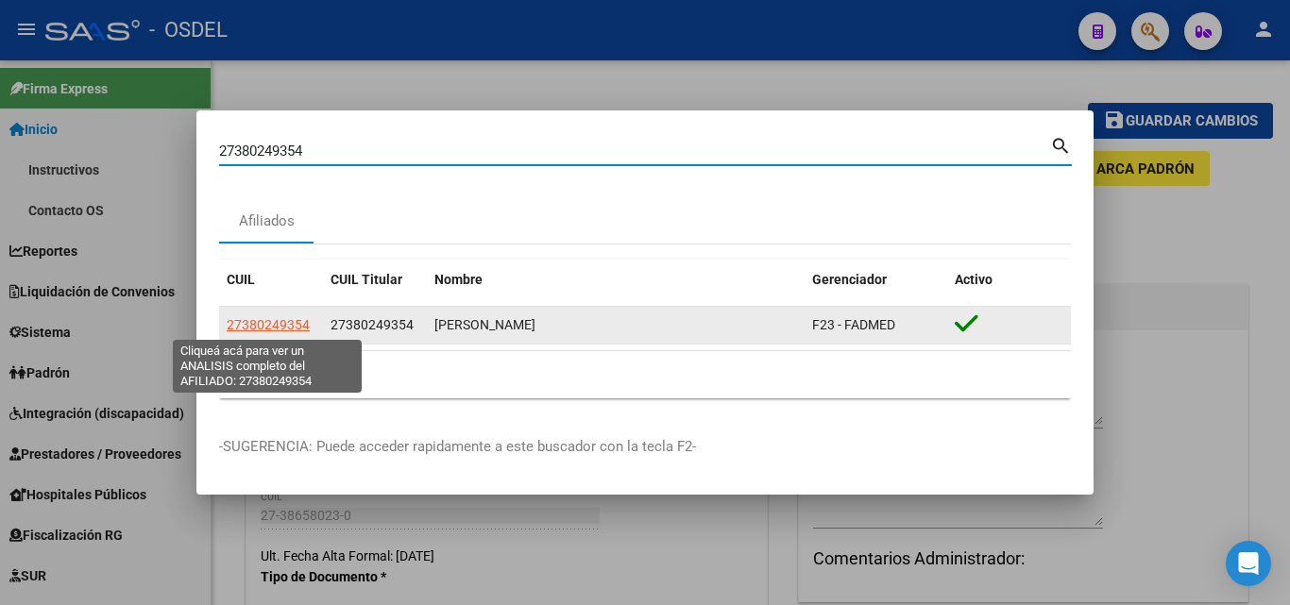
click at [279, 331] on span "27380249354" at bounding box center [268, 324] width 83 height 15
type textarea "27380249354"
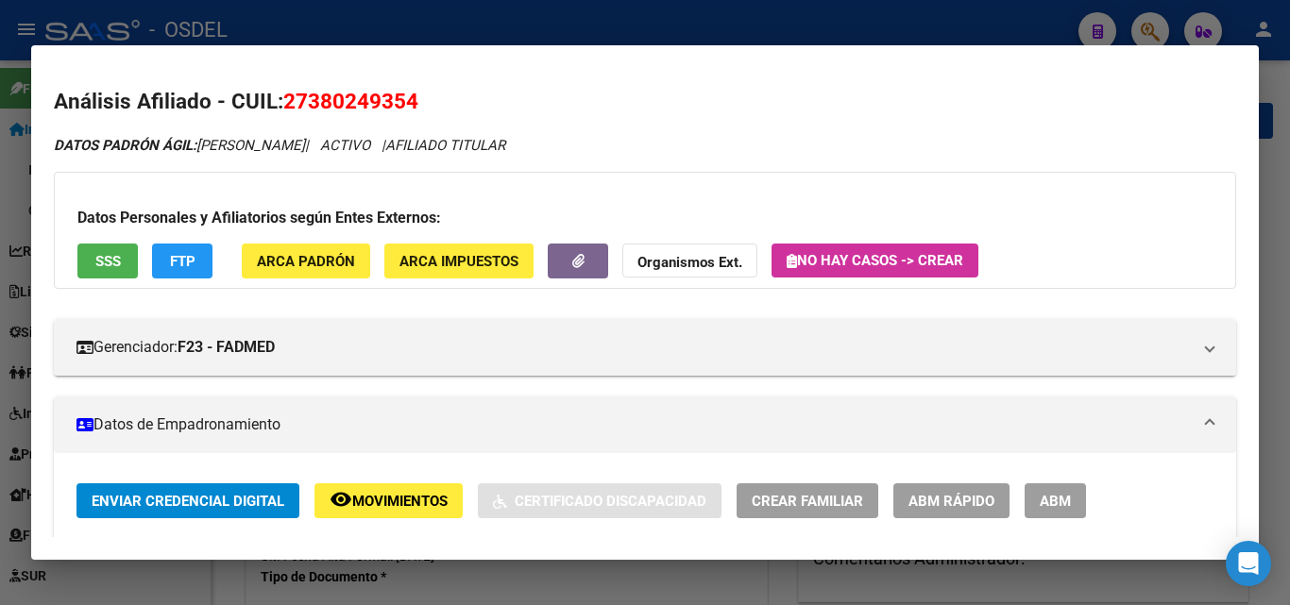
click at [127, 271] on button "SSS" at bounding box center [107, 261] width 60 height 35
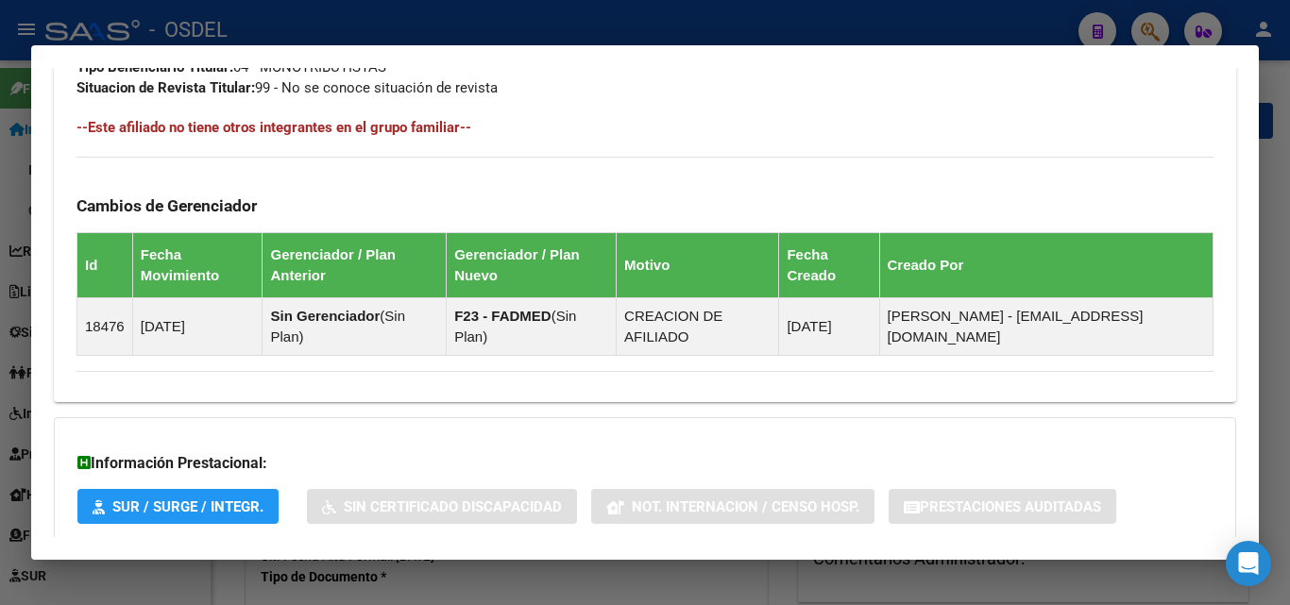
scroll to position [1068, 0]
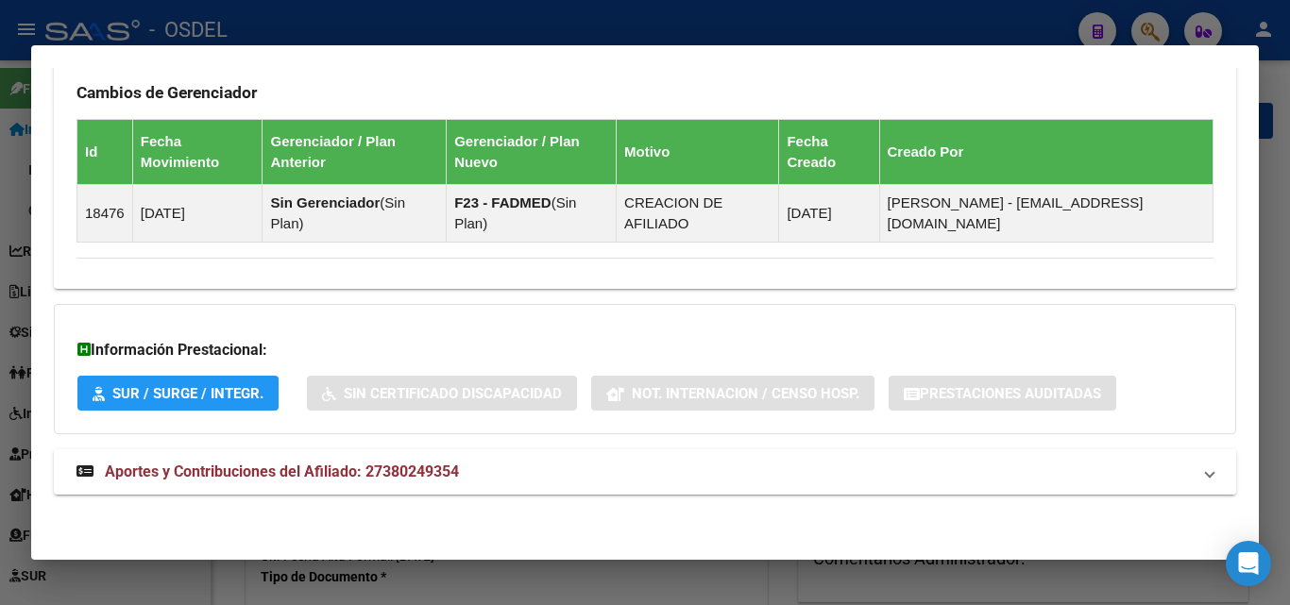
click at [370, 463] on span "Aportes y Contribuciones del Afiliado: 27380249354" at bounding box center [282, 472] width 354 height 18
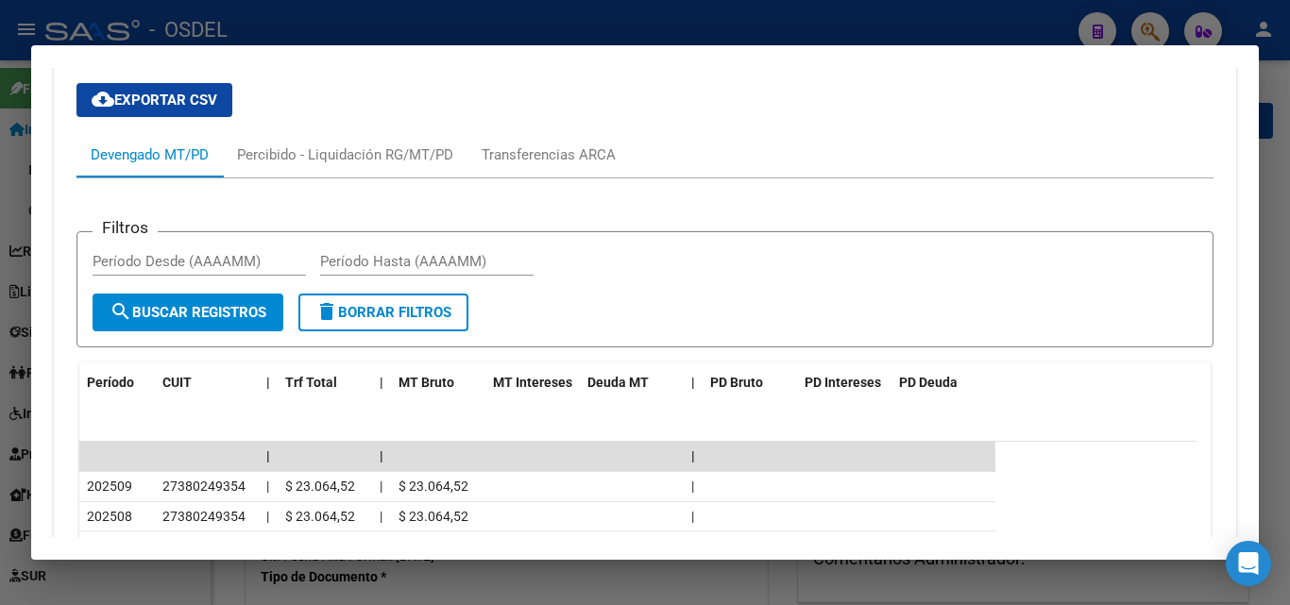
scroll to position [1635, 0]
